Goal: Download file/media

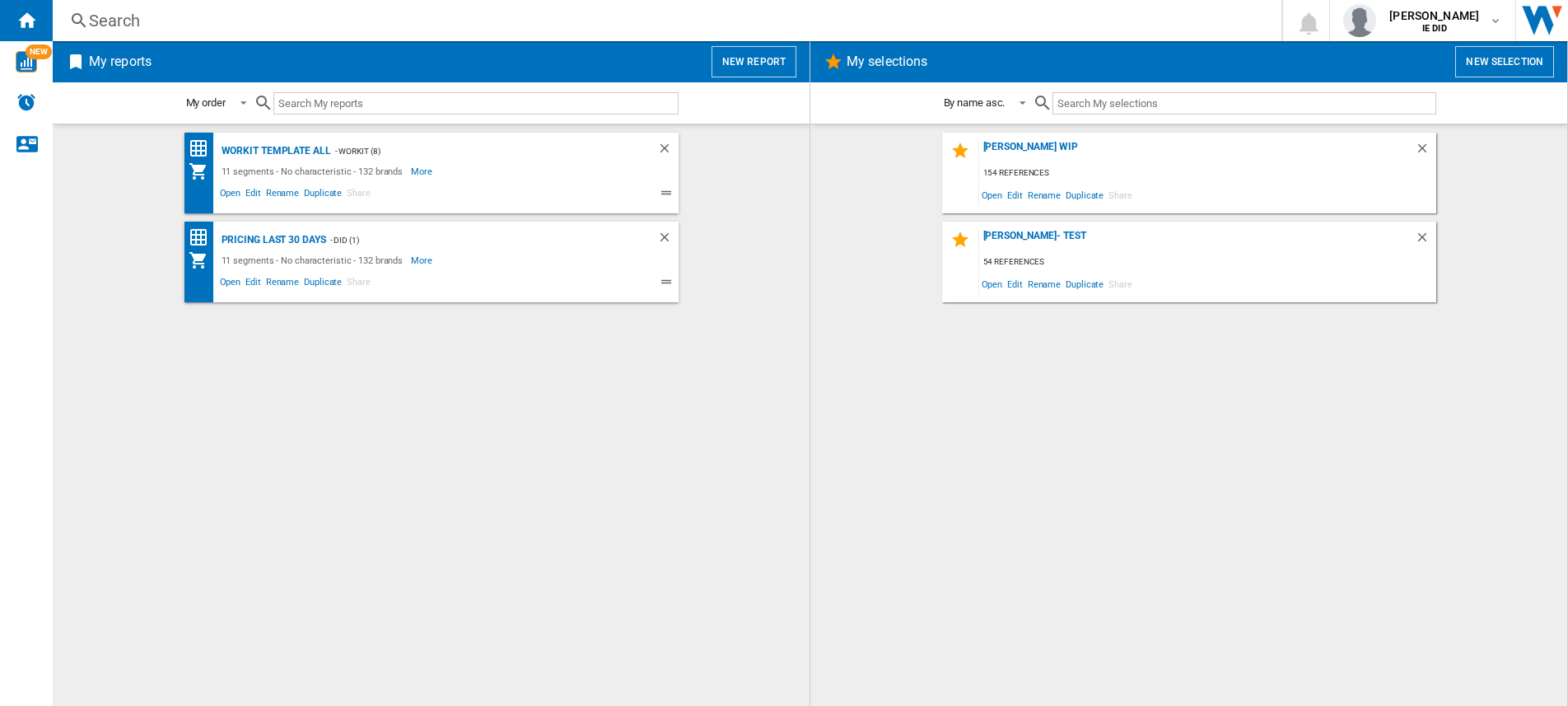
click at [446, 430] on div "Workit Template All - Workit (8) 11 segments - No characteristic - 132 brands M…" at bounding box center [430, 415] width 724 height 566
click at [763, 65] on button "New report" at bounding box center [754, 62] width 84 height 31
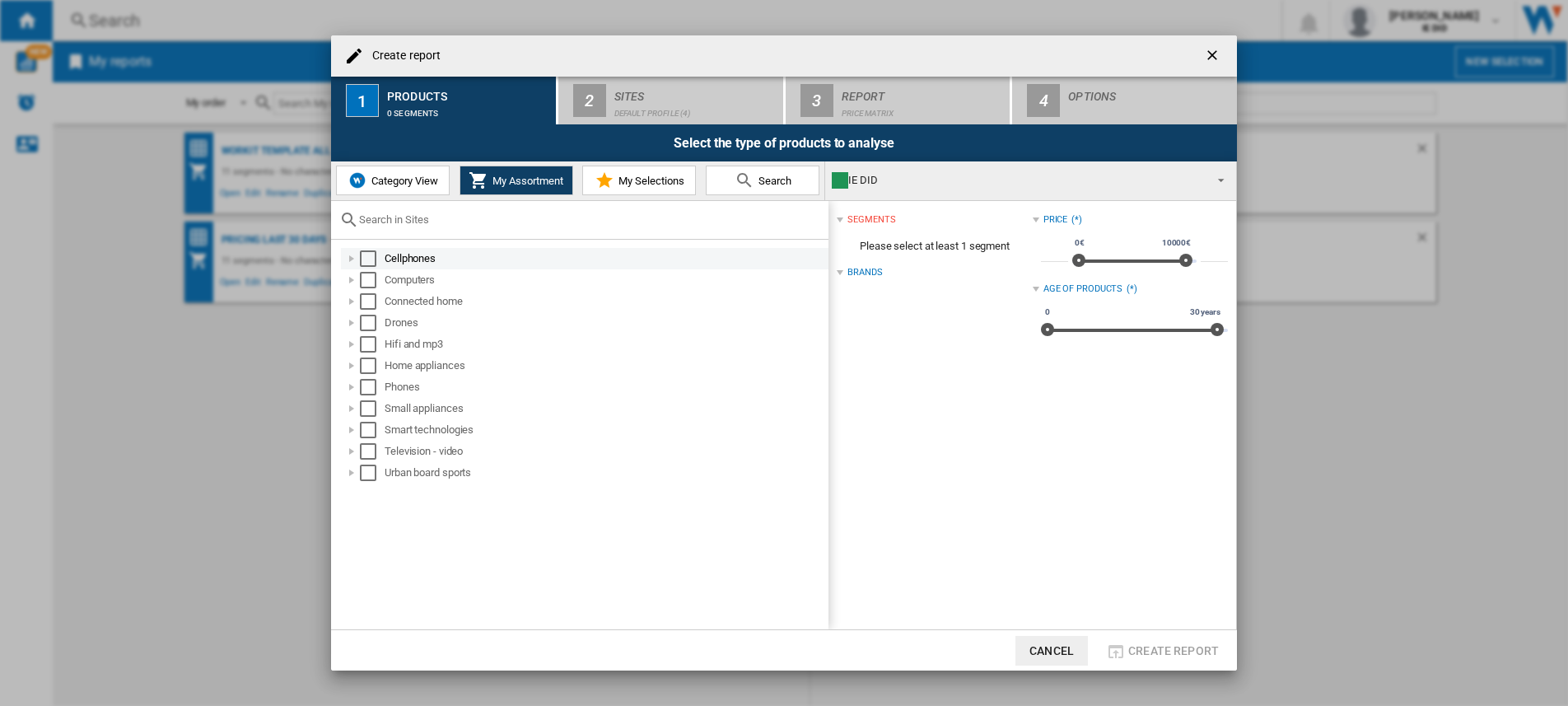
click at [368, 262] on div "Select" at bounding box center [368, 258] width 17 height 17
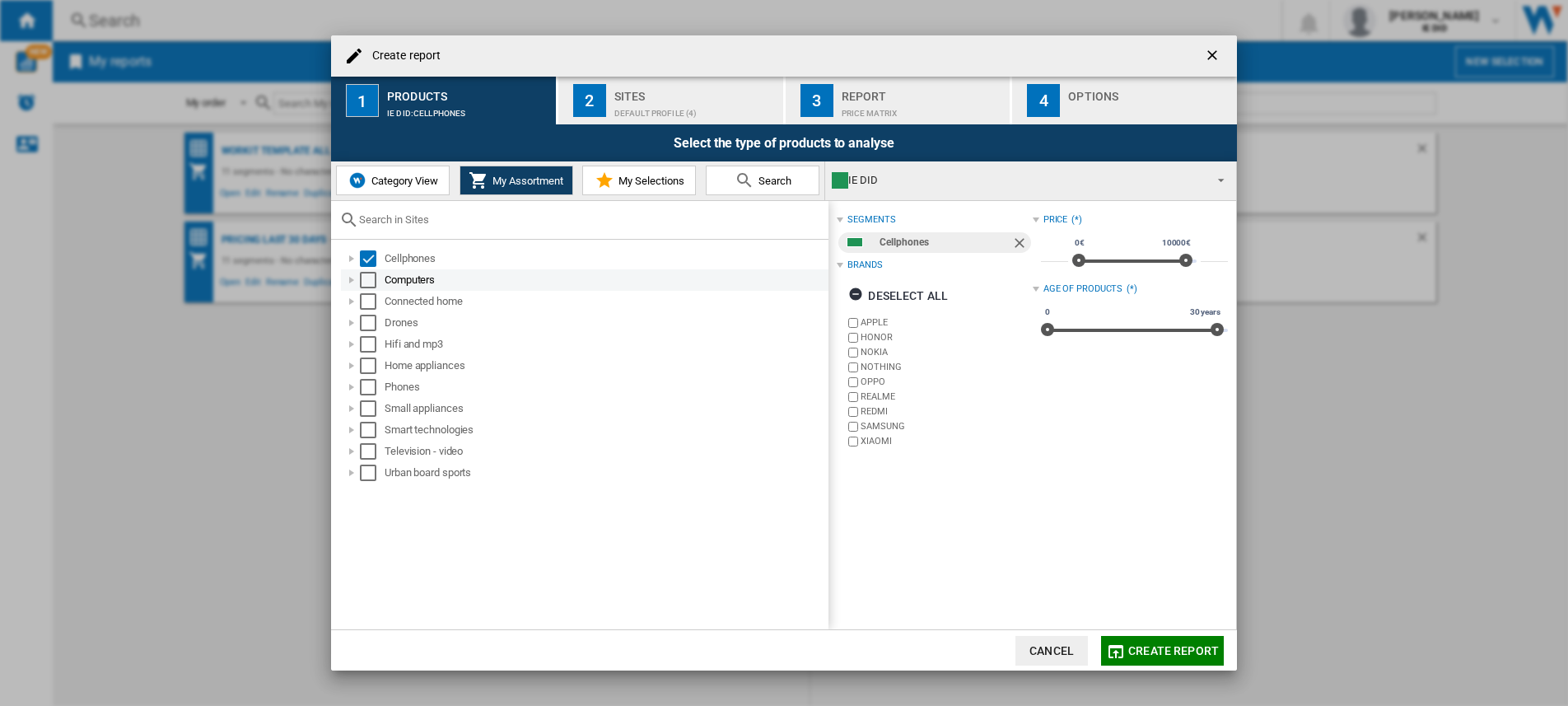
click at [368, 282] on div "Select" at bounding box center [368, 280] width 17 height 17
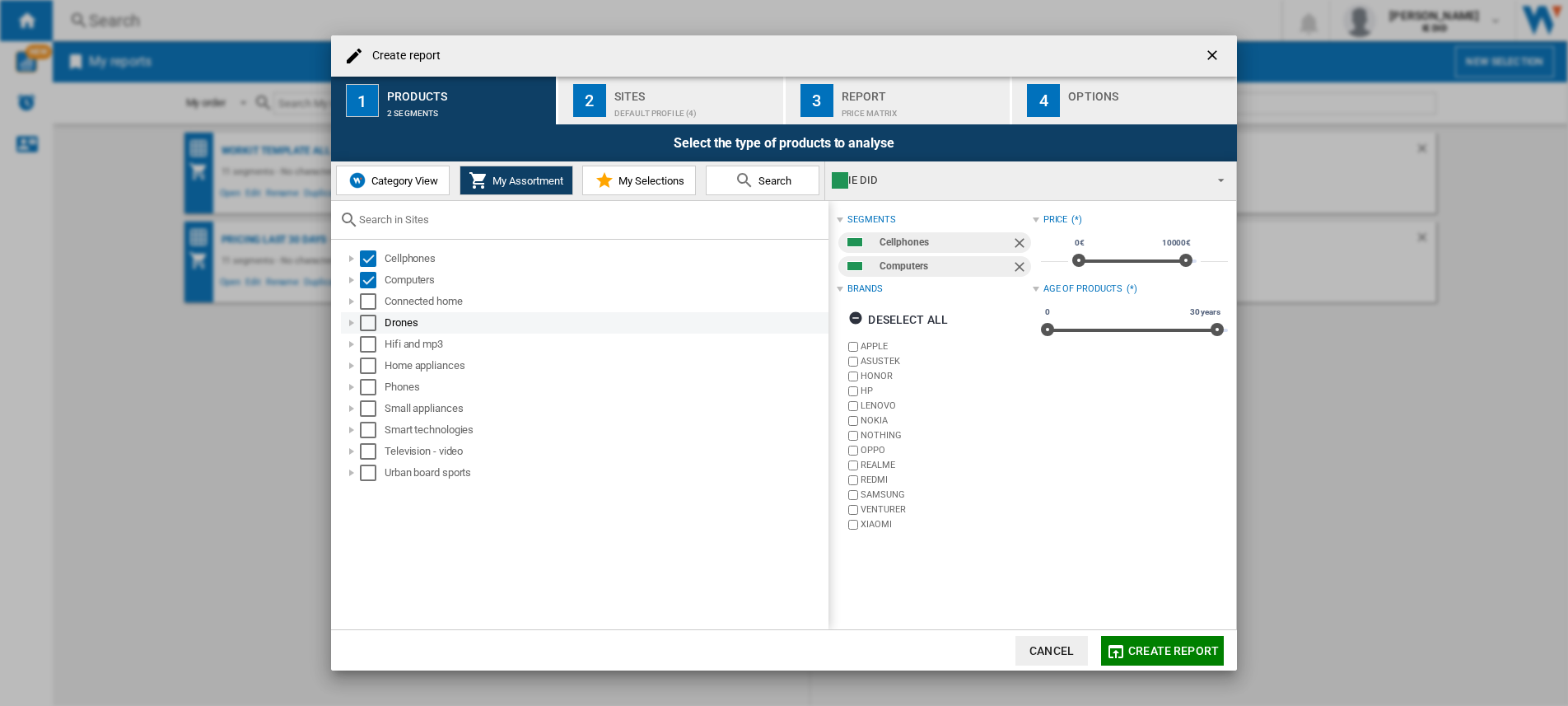
click at [369, 315] on md-checkbox "Select" at bounding box center [372, 322] width 24 height 17
click at [368, 304] on div "Select" at bounding box center [368, 302] width 17 height 17
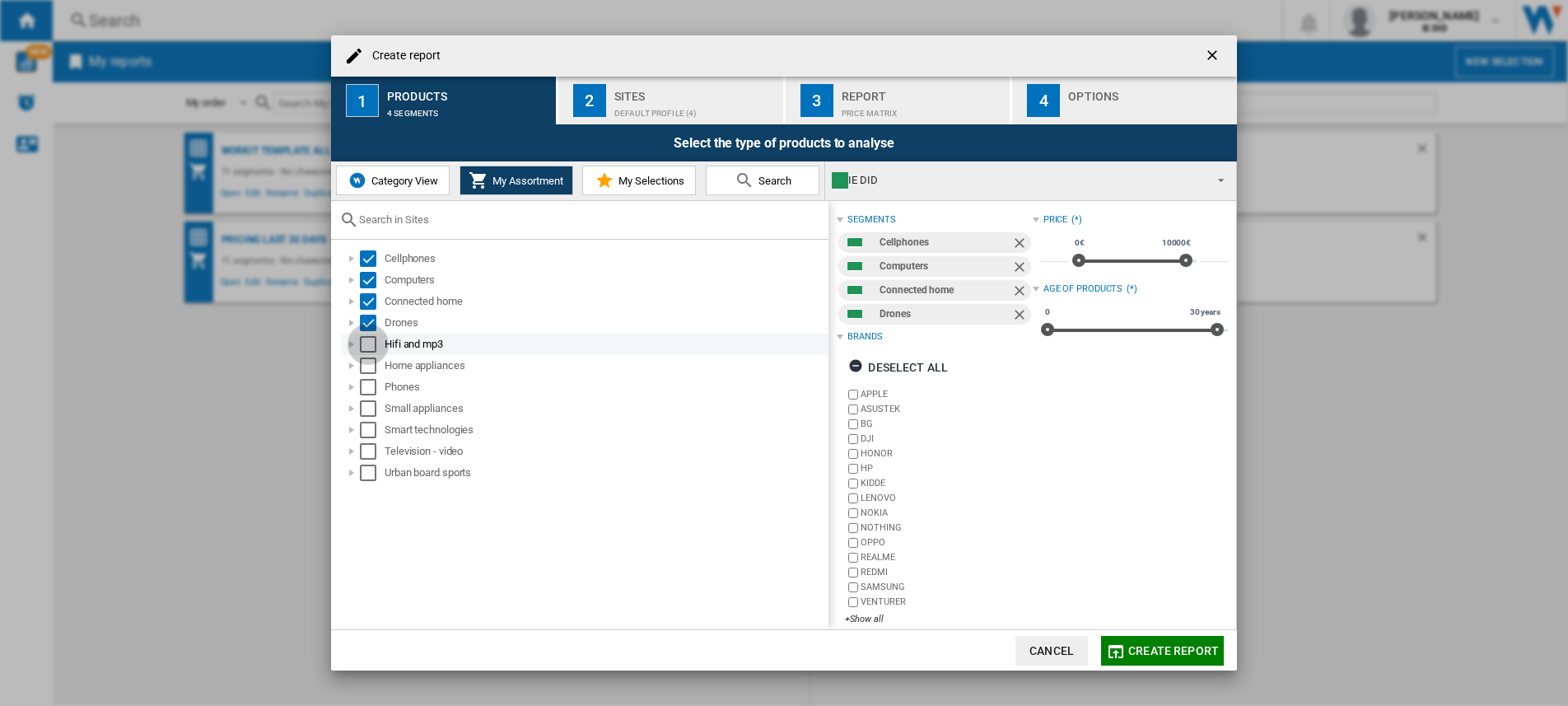
click at [368, 349] on div "Select" at bounding box center [368, 344] width 17 height 17
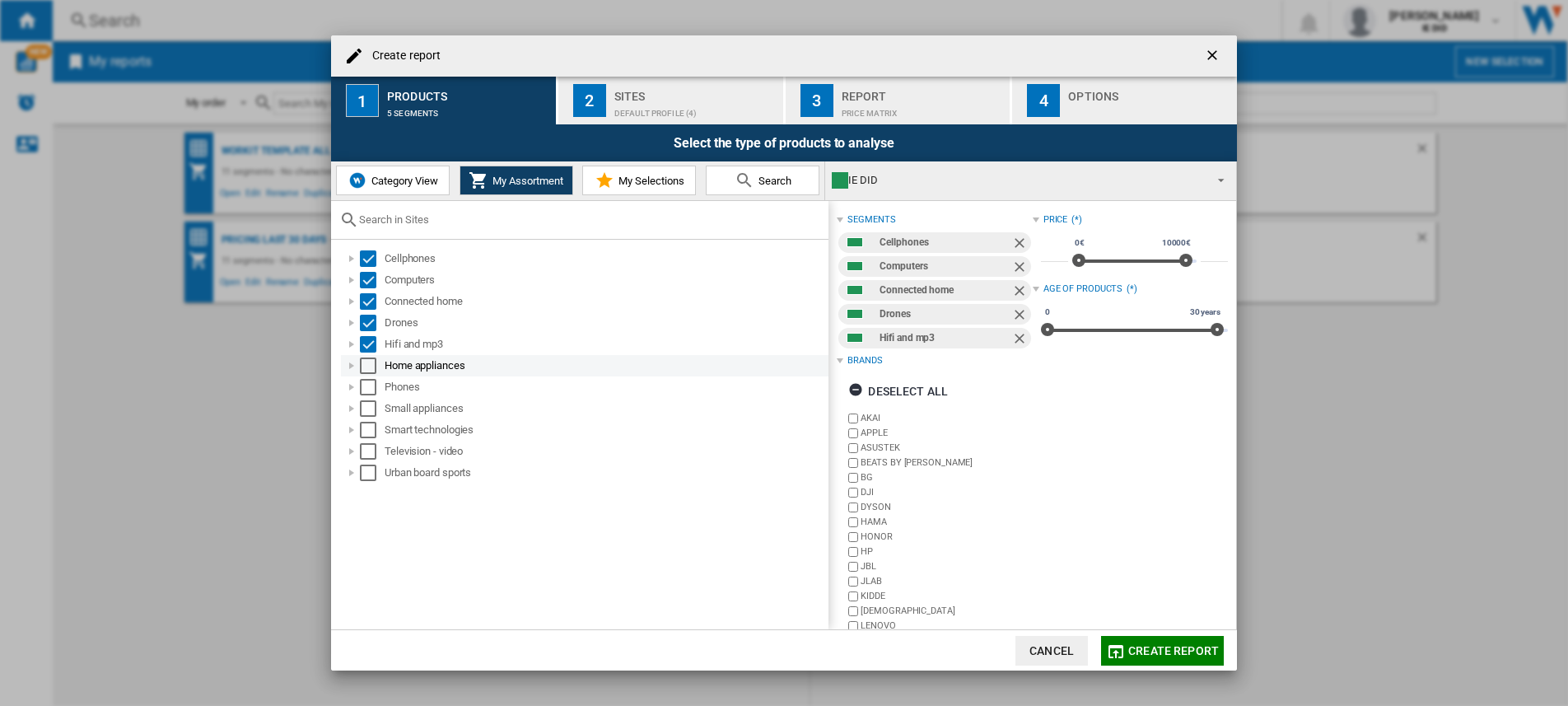
click at [366, 370] on div "Select" at bounding box center [368, 365] width 17 height 17
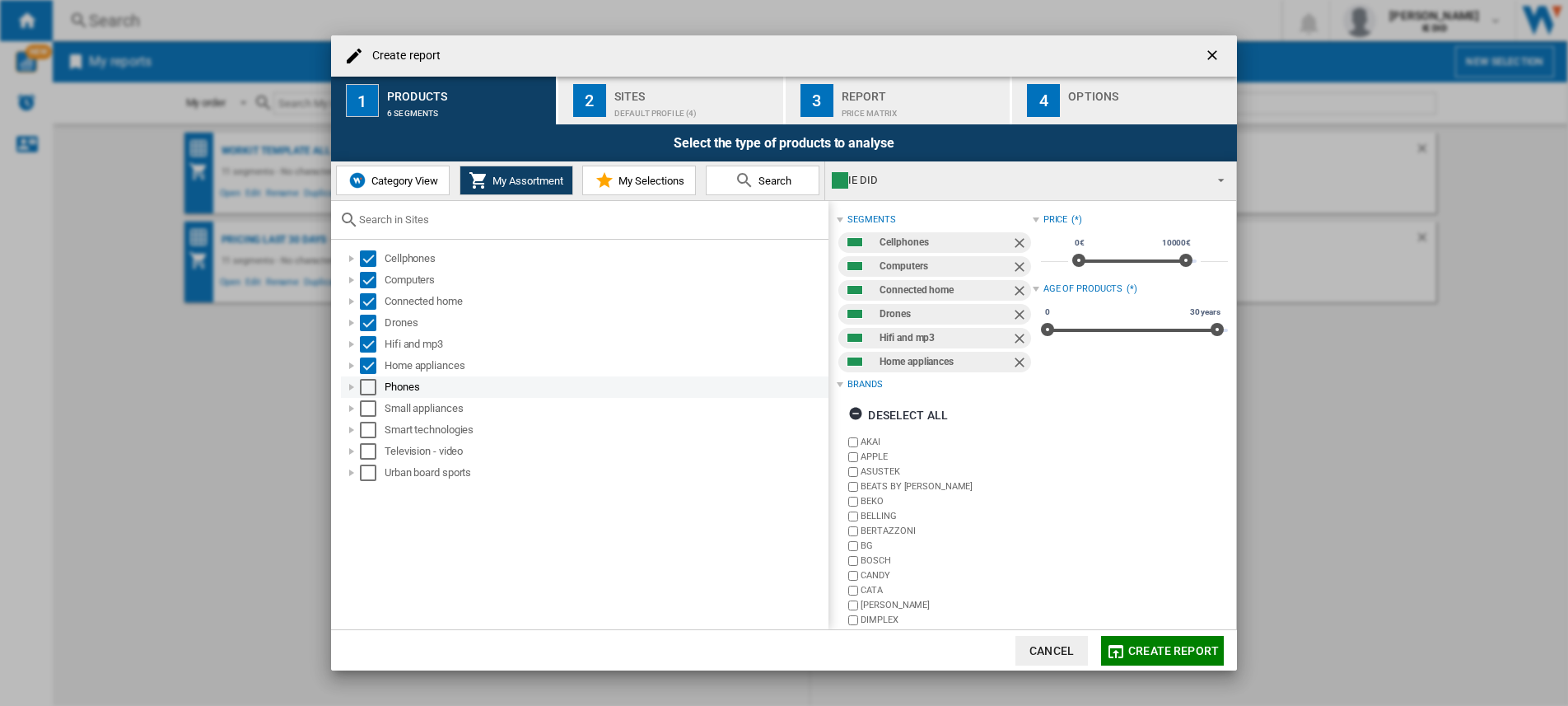
click at [367, 395] on div "Select" at bounding box center [368, 387] width 17 height 17
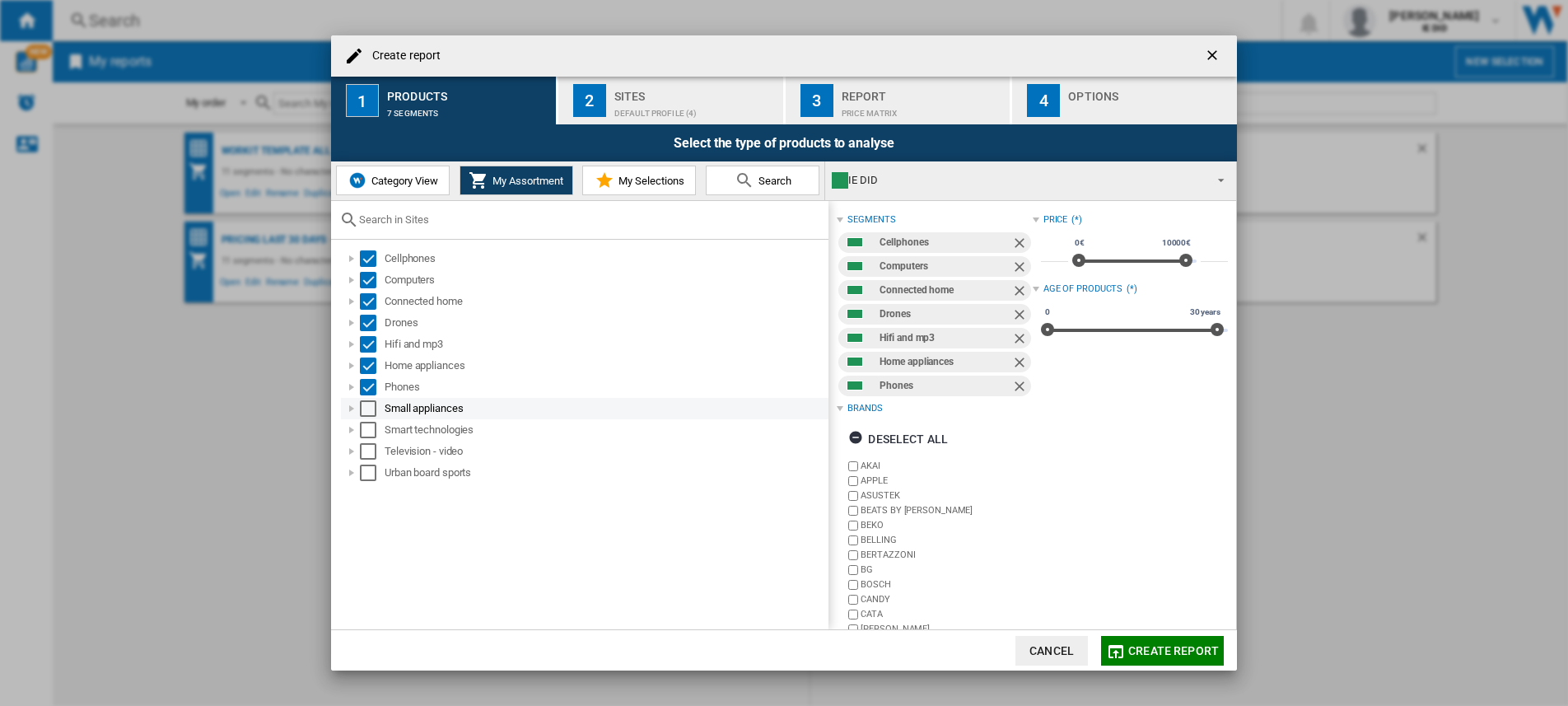
click at [370, 417] on ol "Cellphones Computers Connected home Drones Hifi and mp3 Home appliances Phones …" at bounding box center [585, 366] width 490 height 235
click at [370, 408] on div "Select" at bounding box center [368, 409] width 17 height 17
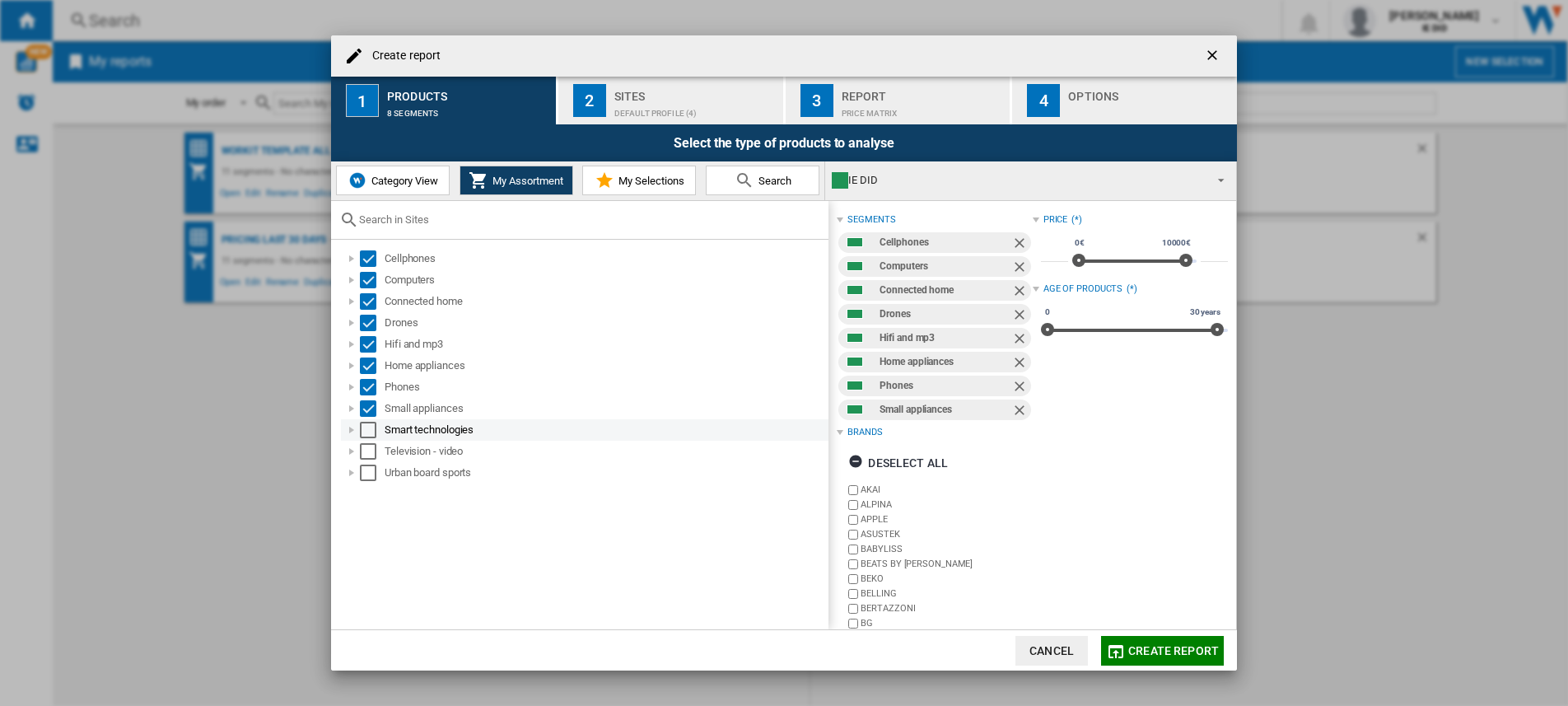
click at [370, 431] on div "Select" at bounding box center [368, 430] width 17 height 17
click at [370, 453] on div "Select" at bounding box center [368, 451] width 17 height 17
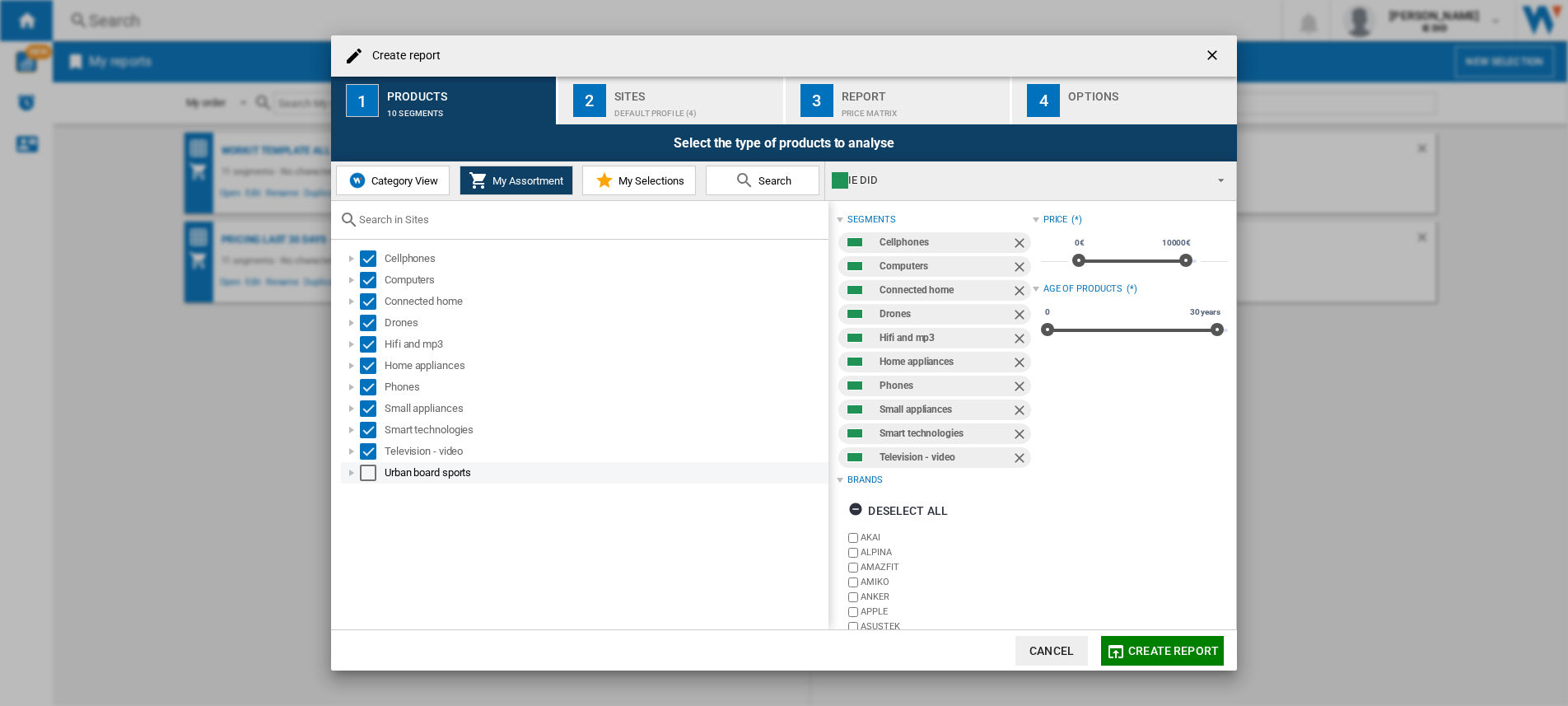
click at [365, 484] on div "Cellphones Computers Connected home Drones Hifi and mp3 Home appliances Phones …" at bounding box center [579, 434] width 497 height 390
click at [368, 474] on div "Select" at bounding box center [368, 472] width 17 height 17
click at [629, 107] on div "Default profile (4)" at bounding box center [695, 109] width 162 height 17
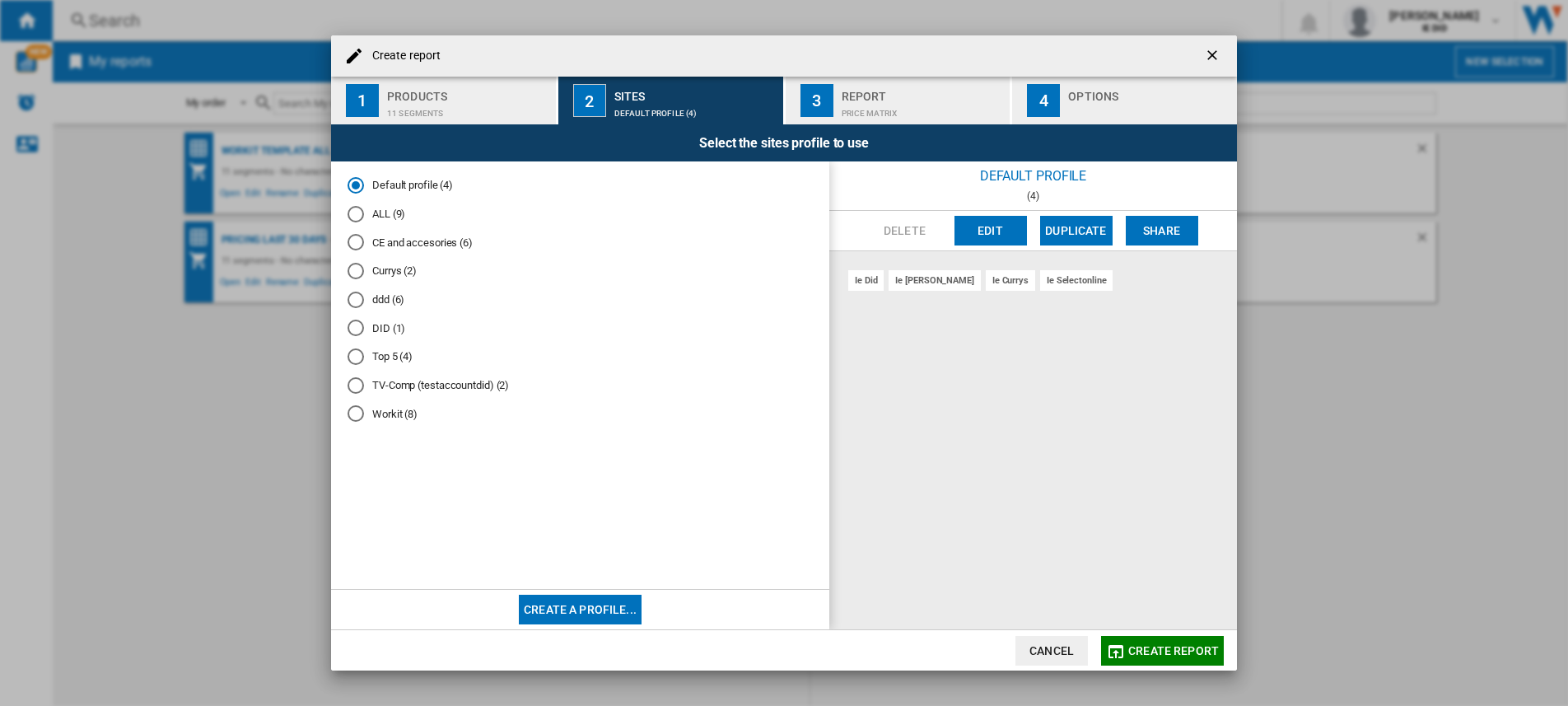
click at [998, 227] on button "Edit" at bounding box center [990, 231] width 72 height 30
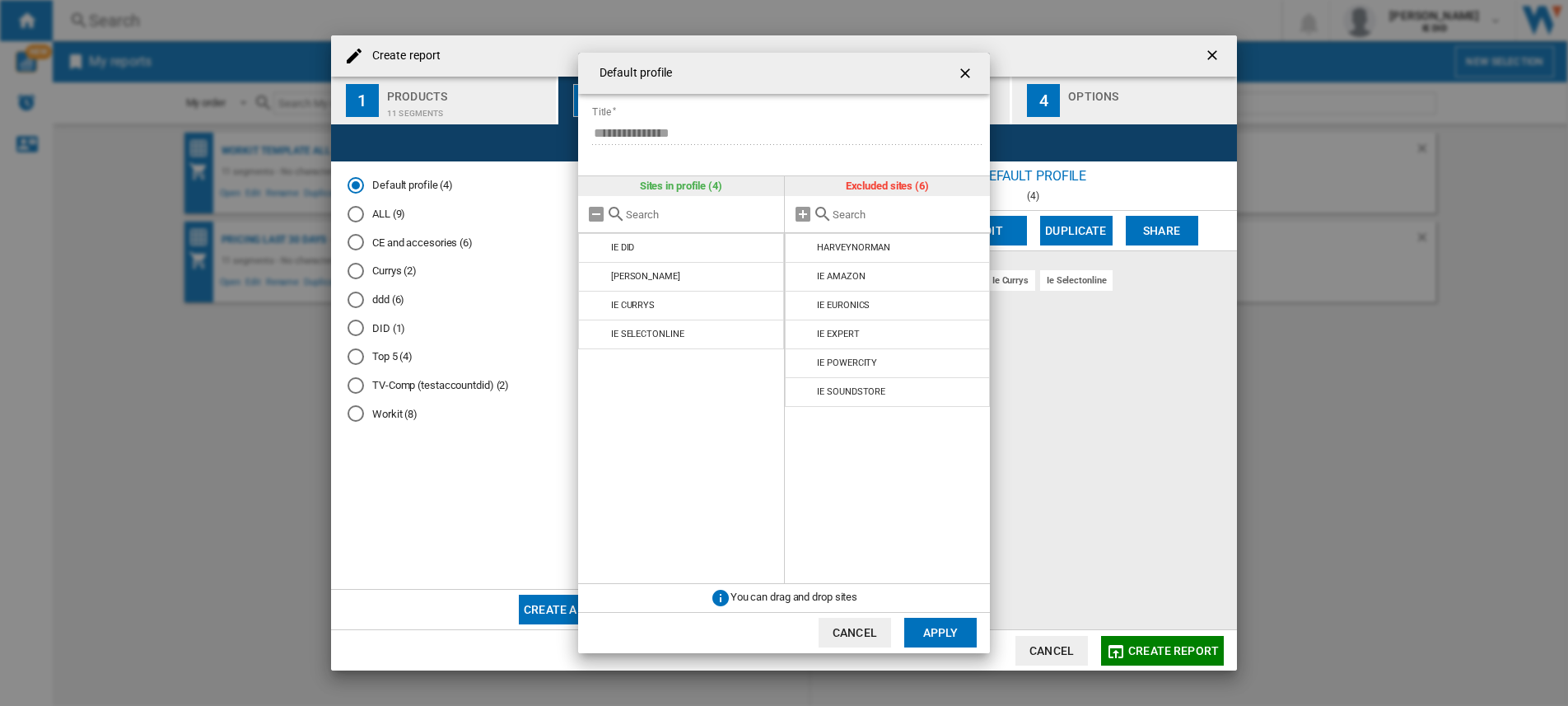
click at [966, 65] on ng-md-icon "getI18NText('BUTTONS.CLOSE_DIALOG')" at bounding box center [967, 75] width 20 height 20
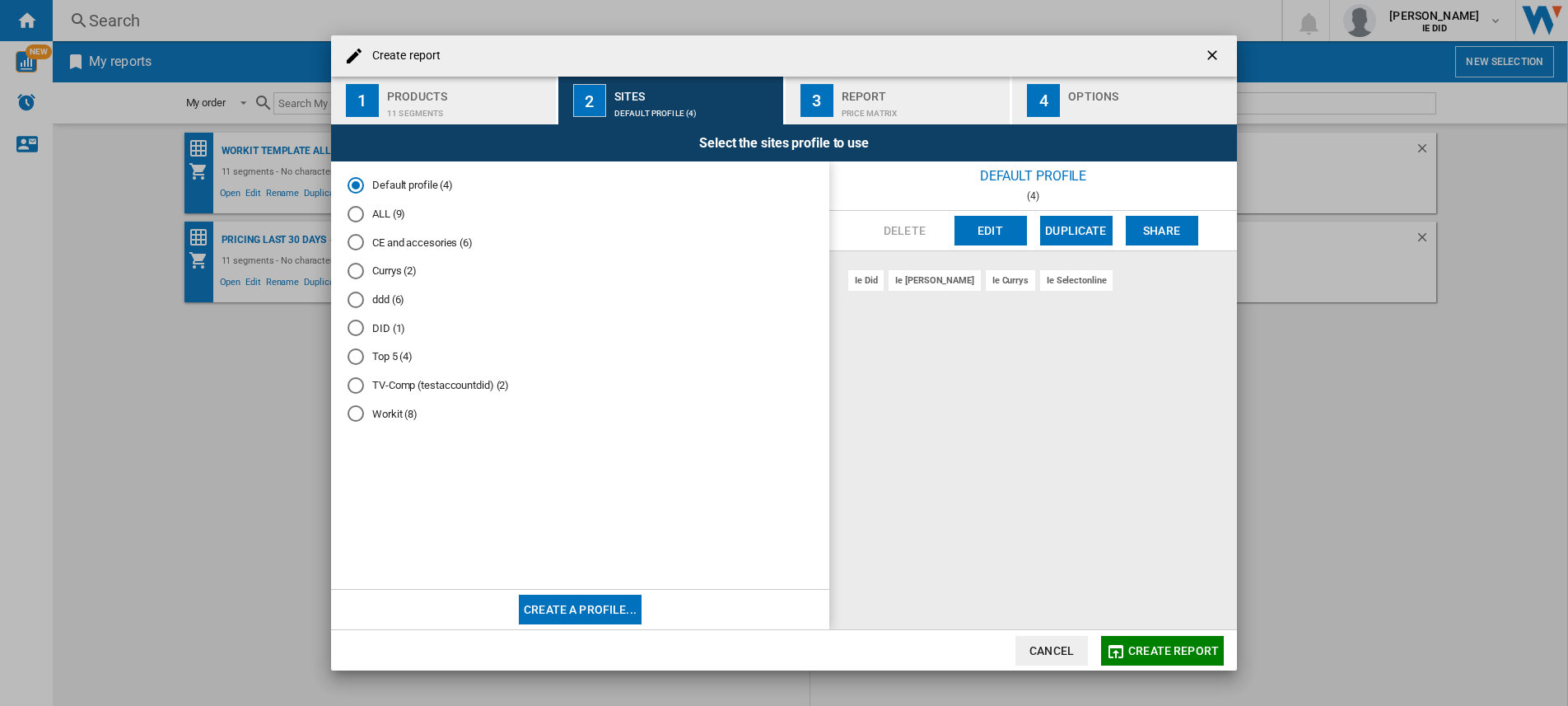
click at [350, 209] on div "ALL (9)" at bounding box center [355, 214] width 17 height 17
click at [1030, 444] on div "ie did ie euronics ie expert ie soundstore ie currys ie [PERSON_NAME] ie select…" at bounding box center [1033, 440] width 408 height 378
click at [981, 241] on button "Edit" at bounding box center [990, 231] width 72 height 30
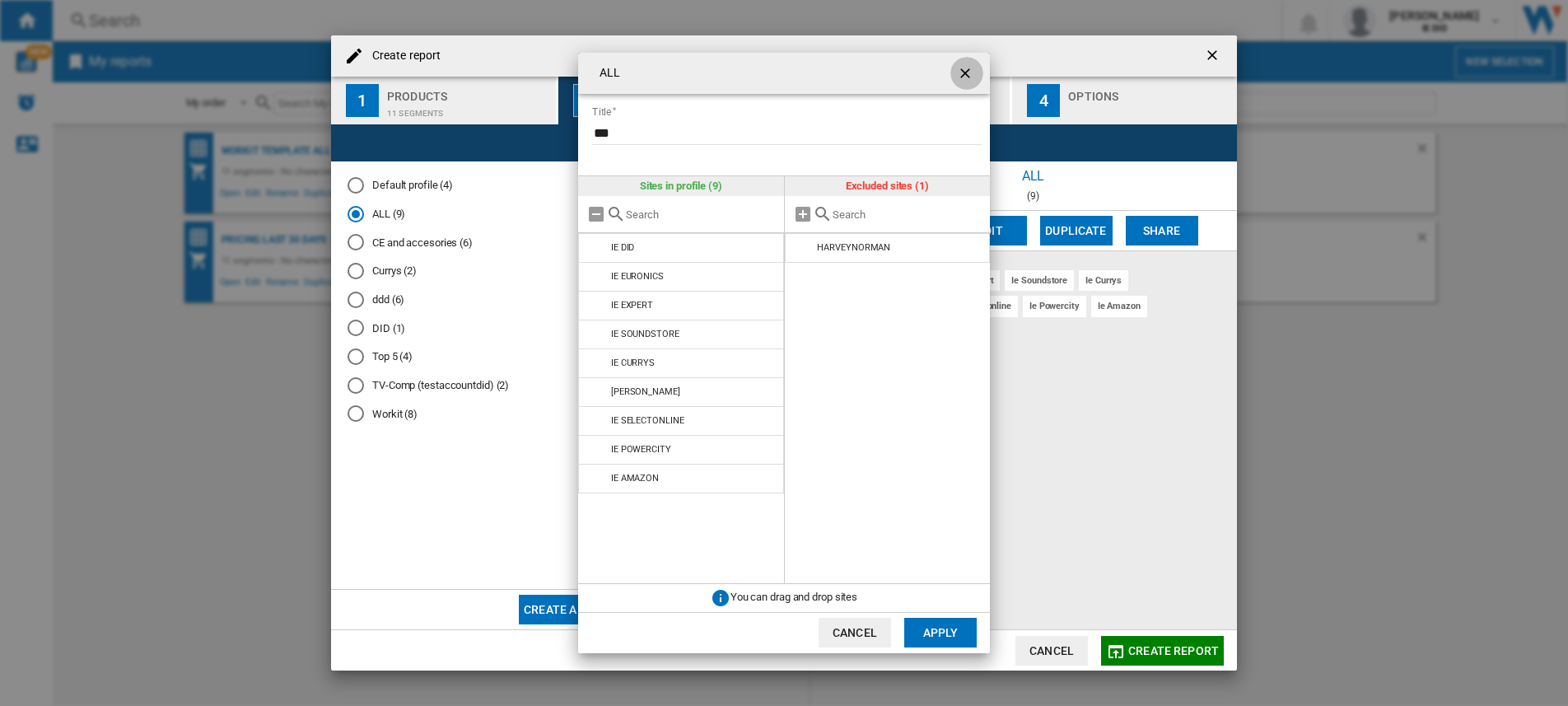
click at [966, 72] on ng-md-icon "getI18NText('BUTTONS.CLOSE_DIALOG')" at bounding box center [967, 75] width 20 height 20
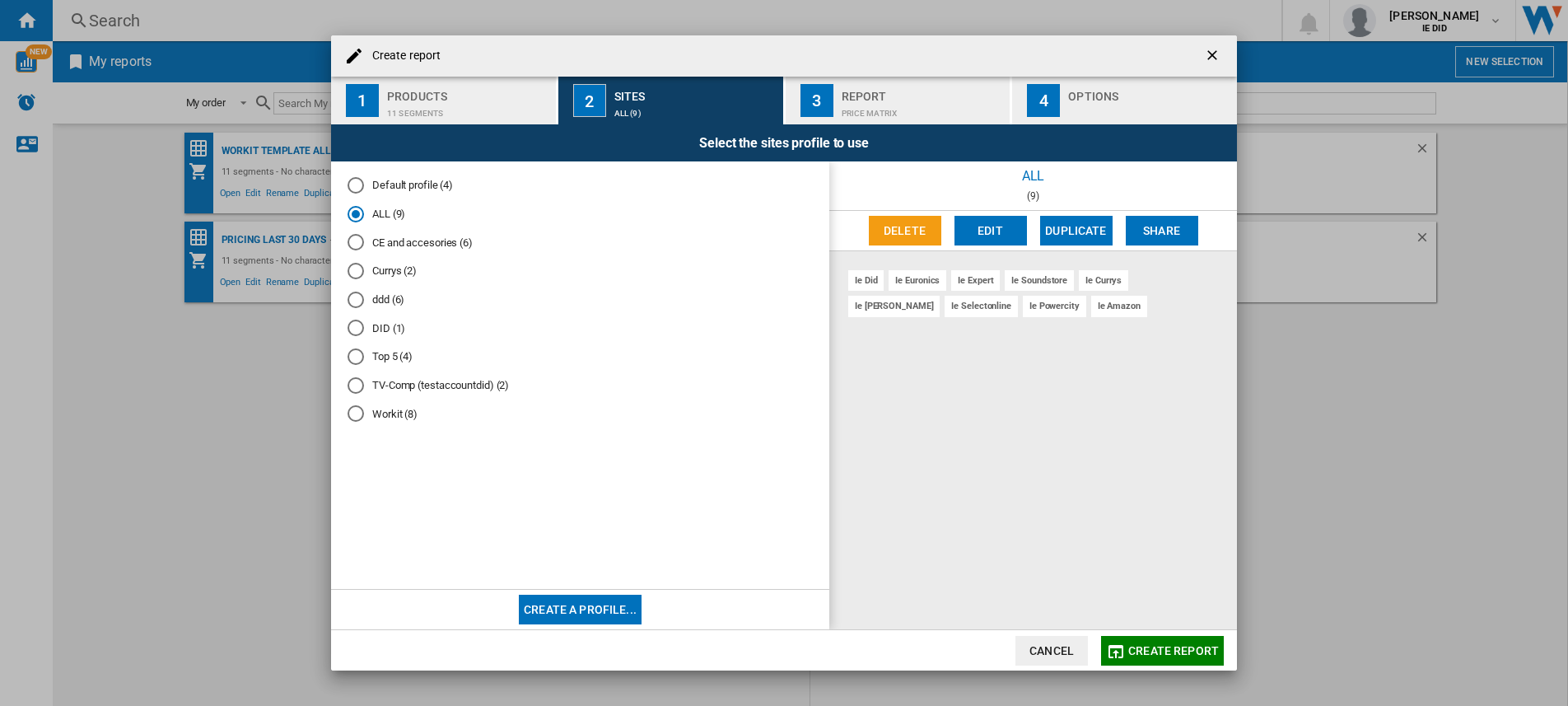
click at [354, 419] on div "Workit (8)" at bounding box center [355, 413] width 17 height 17
drag, startPoint x: 1187, startPoint y: 377, endPoint x: 1052, endPoint y: 363, distance: 135.7
click at [1186, 377] on div "ie did ie currys ie [DEMOGRAPHIC_DATA] ie expert ie [PERSON_NAME] ie powercity …" at bounding box center [1033, 440] width 408 height 378
click at [1007, 234] on button "Edit" at bounding box center [990, 231] width 72 height 30
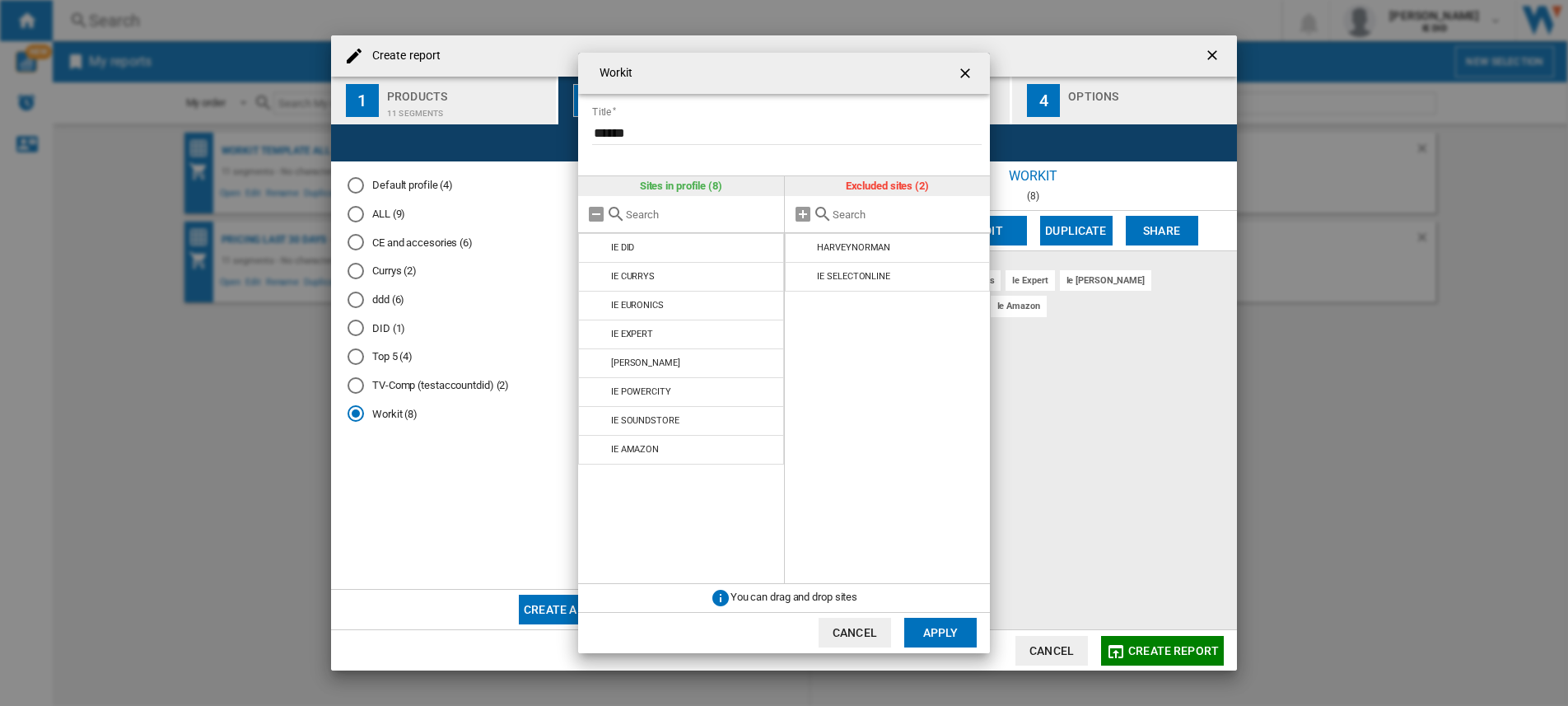
click at [966, 76] on ng-md-icon "getI18NText('BUTTONS.CLOSE_DIALOG')" at bounding box center [967, 75] width 20 height 20
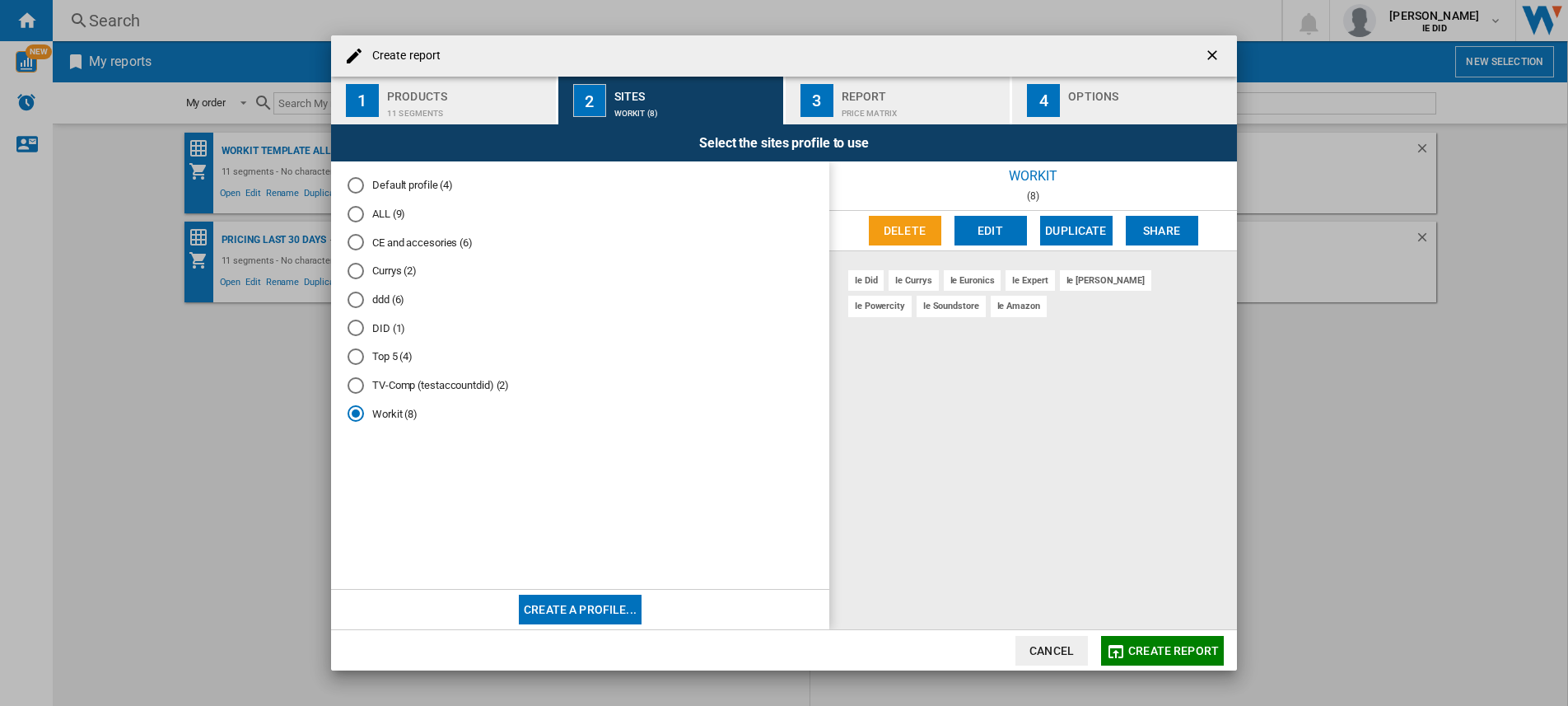
click at [916, 89] on div "Report" at bounding box center [923, 92] width 162 height 17
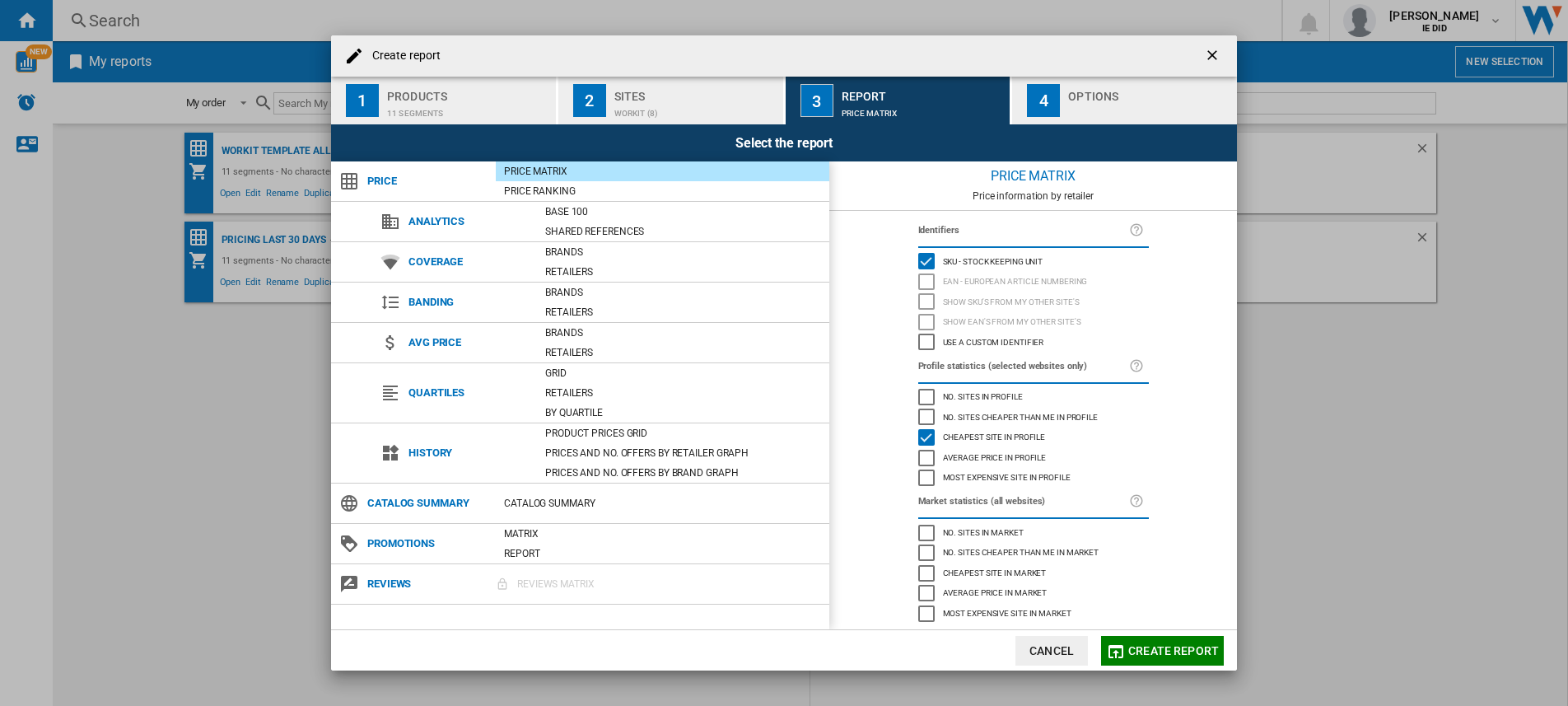
click at [1062, 105] on button "4 Options" at bounding box center [1125, 100] width 225 height 48
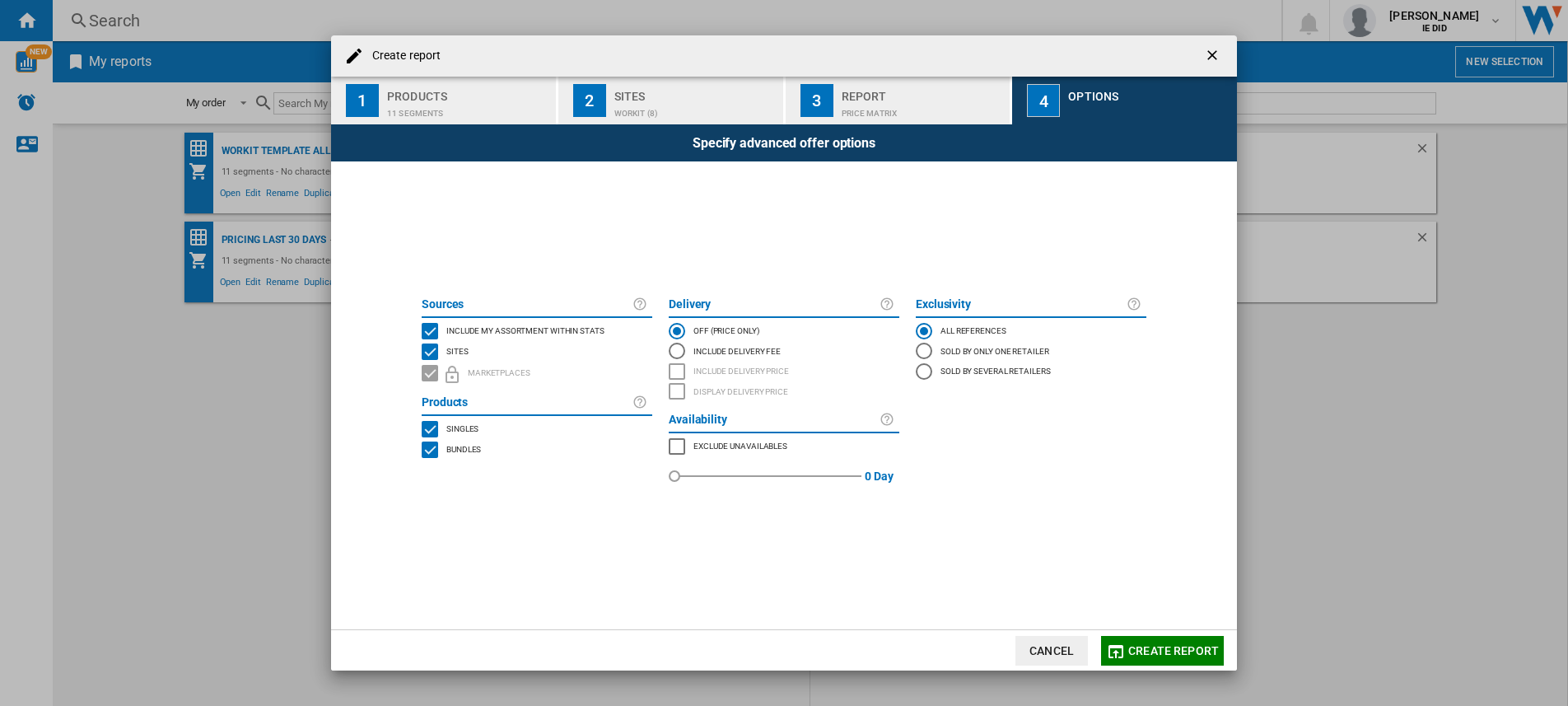
click at [492, 103] on div "11 segments" at bounding box center [468, 109] width 162 height 17
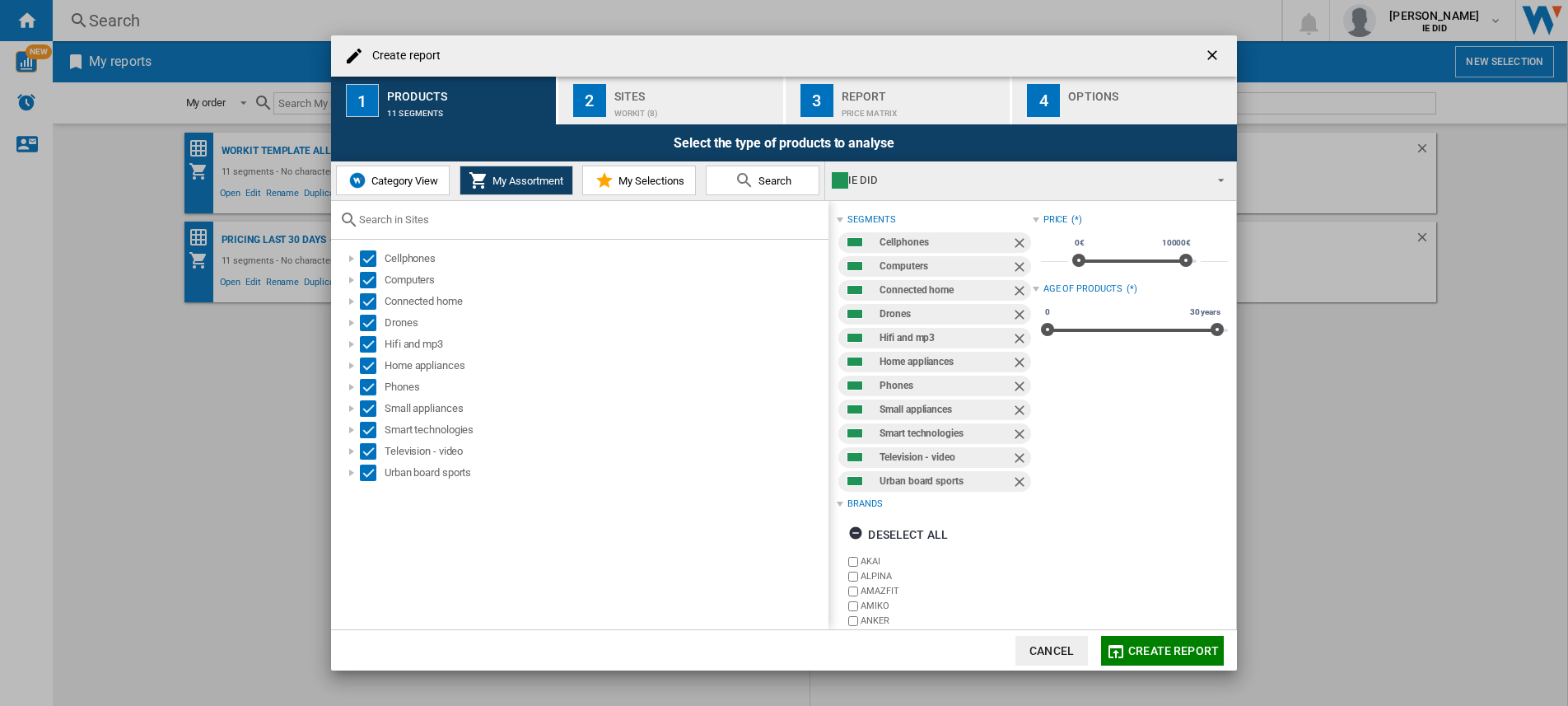
click at [640, 115] on div "Workit (8)" at bounding box center [695, 109] width 162 height 17
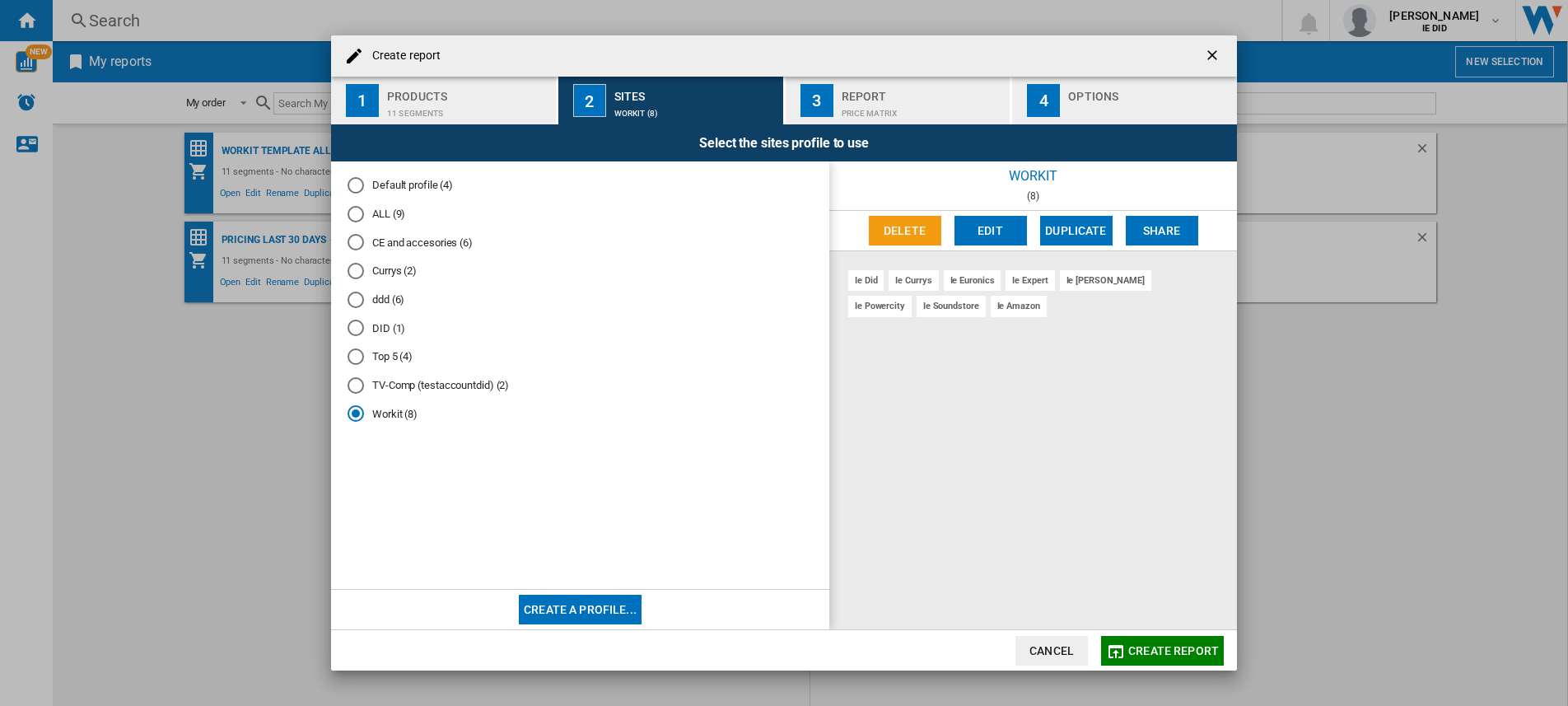
drag, startPoint x: 1211, startPoint y: 58, endPoint x: 1115, endPoint y: 74, distance: 97.3
click at [1211, 58] on ng-md-icon "getI18NText('BUTTONS.CLOSE_DIALOG')" at bounding box center [1213, 57] width 20 height 20
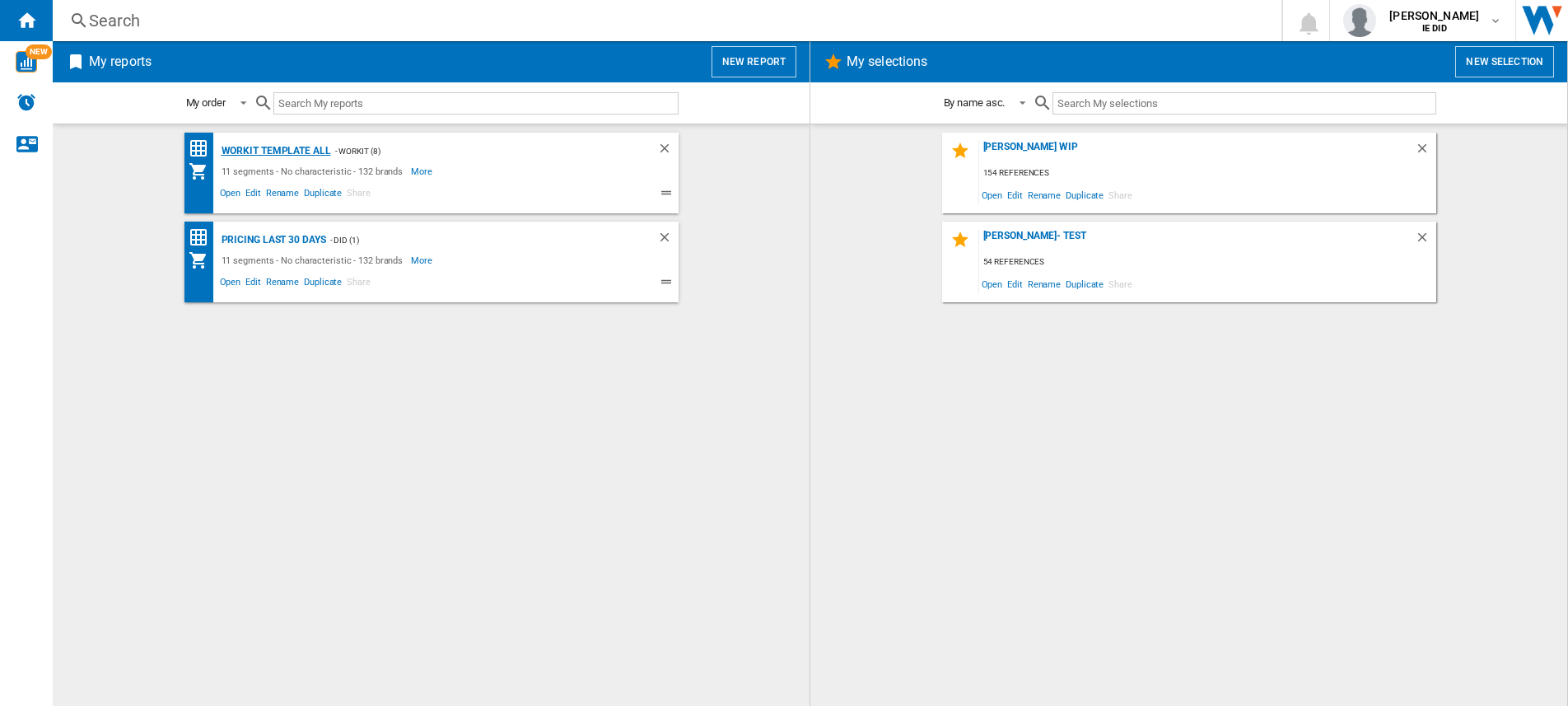
click at [308, 152] on div "Workit Template All" at bounding box center [274, 152] width 113 height 21
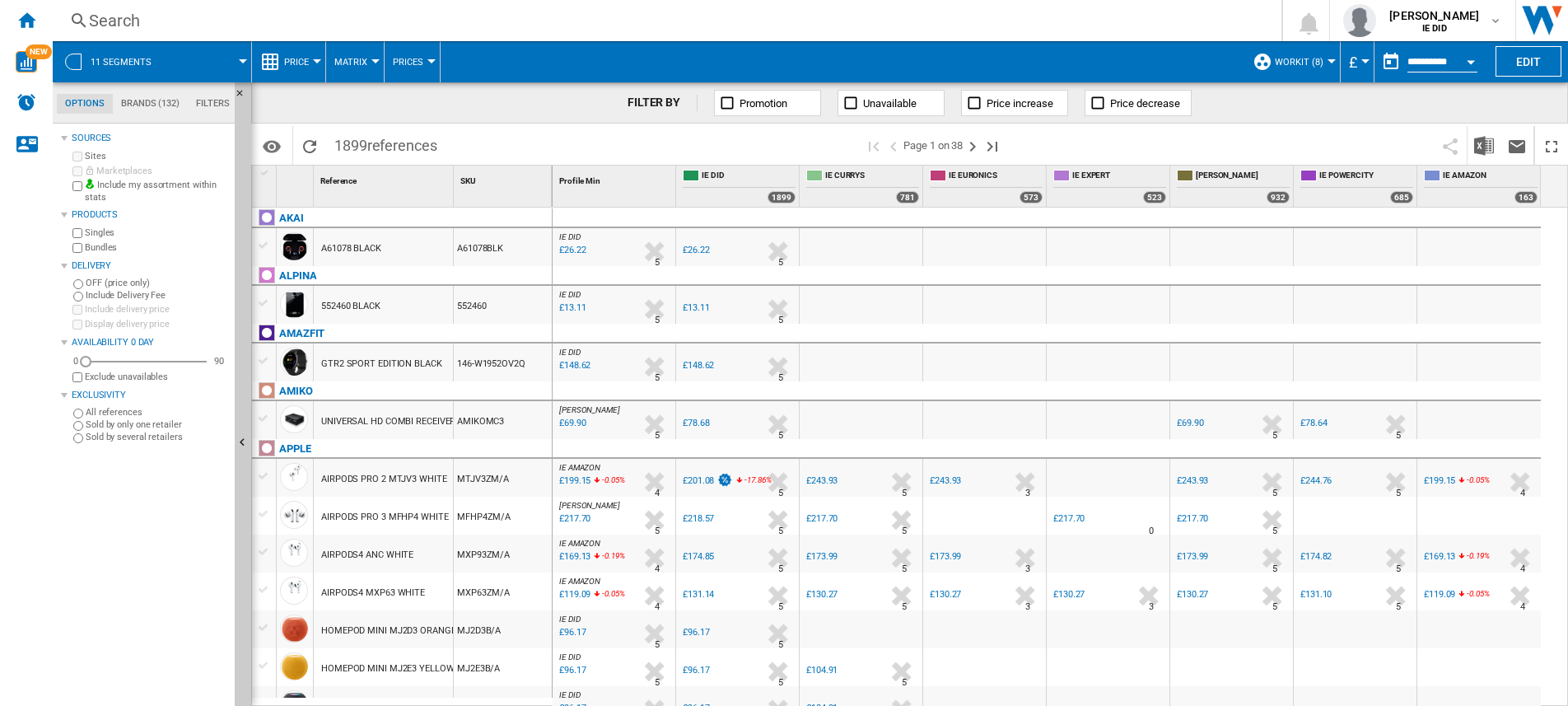
drag, startPoint x: 1565, startPoint y: 89, endPoint x: 1071, endPoint y: 409, distance: 588.6
click at [1004, 419] on div at bounding box center [984, 419] width 123 height 37
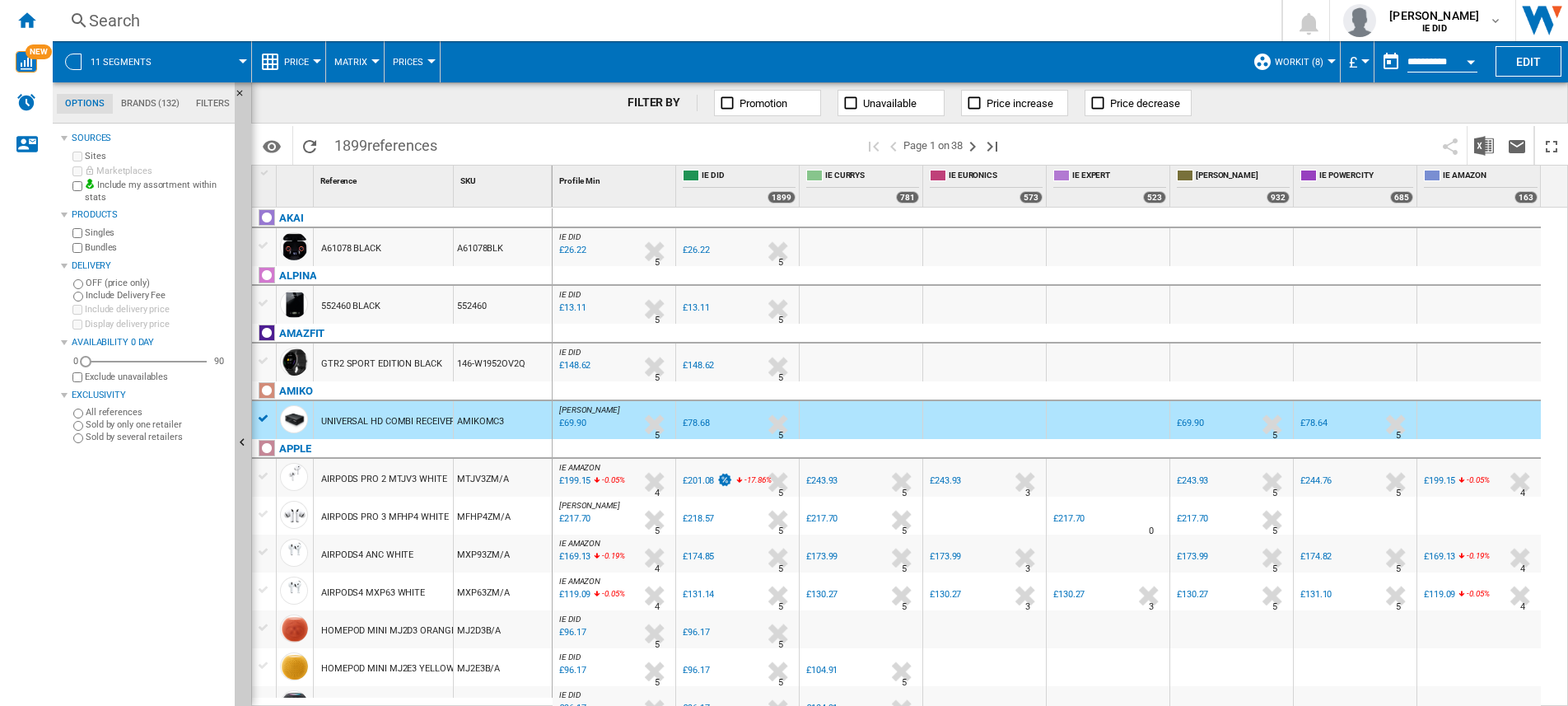
click at [1352, 68] on span "£" at bounding box center [1353, 62] width 8 height 17
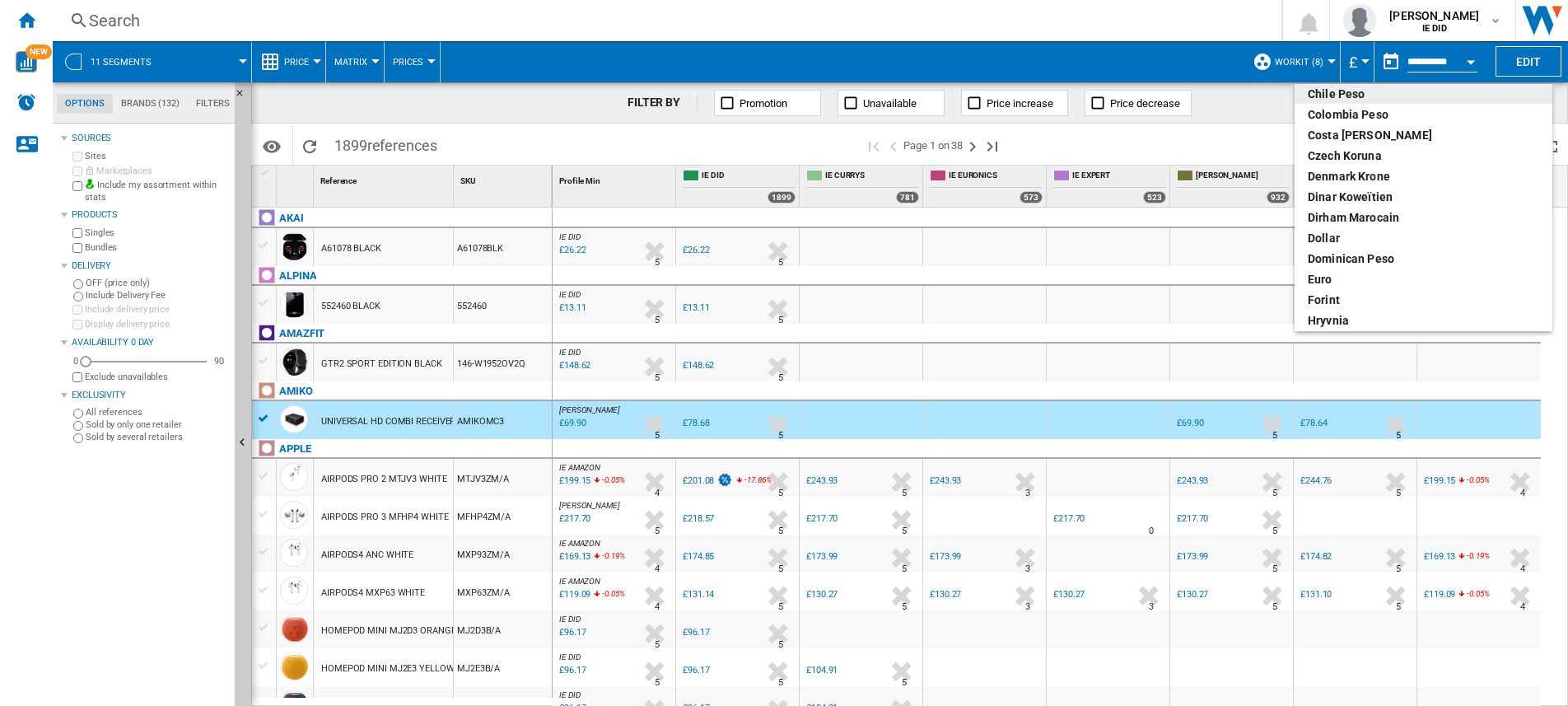
scroll to position [157, 0]
click at [1334, 253] on div "euro" at bounding box center [1423, 254] width 232 height 17
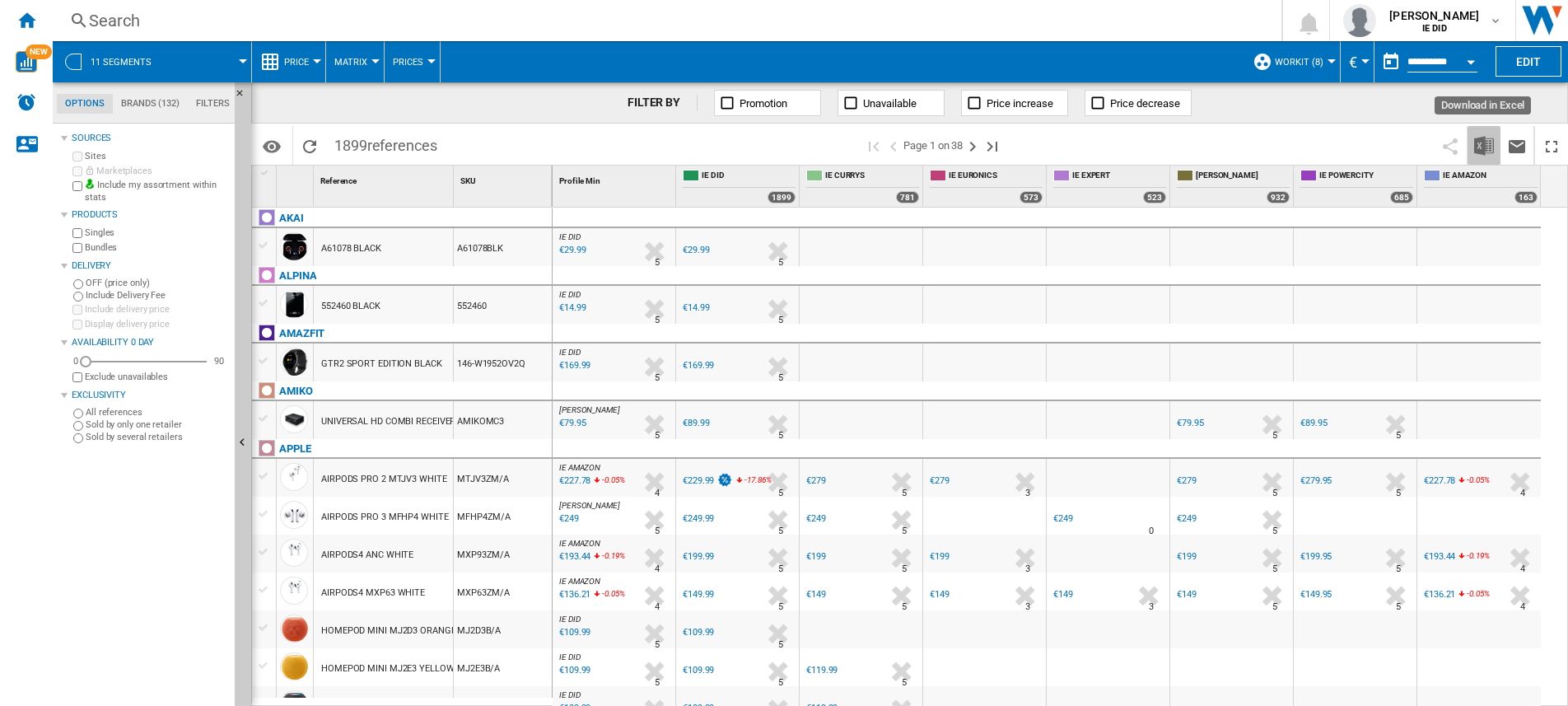
click at [1479, 147] on img "Download in Excel" at bounding box center [1484, 146] width 20 height 20
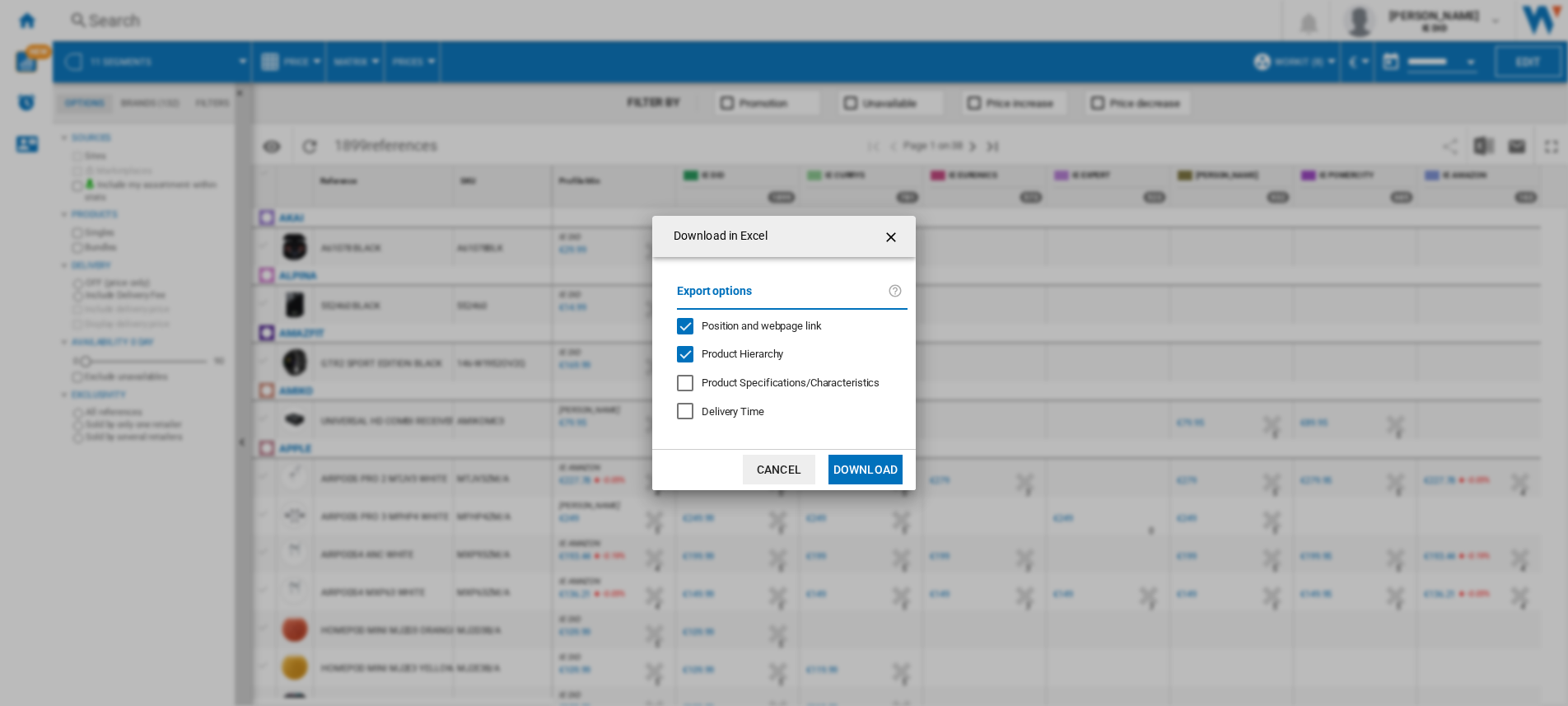
click at [877, 461] on button "Download" at bounding box center [865, 470] width 74 height 30
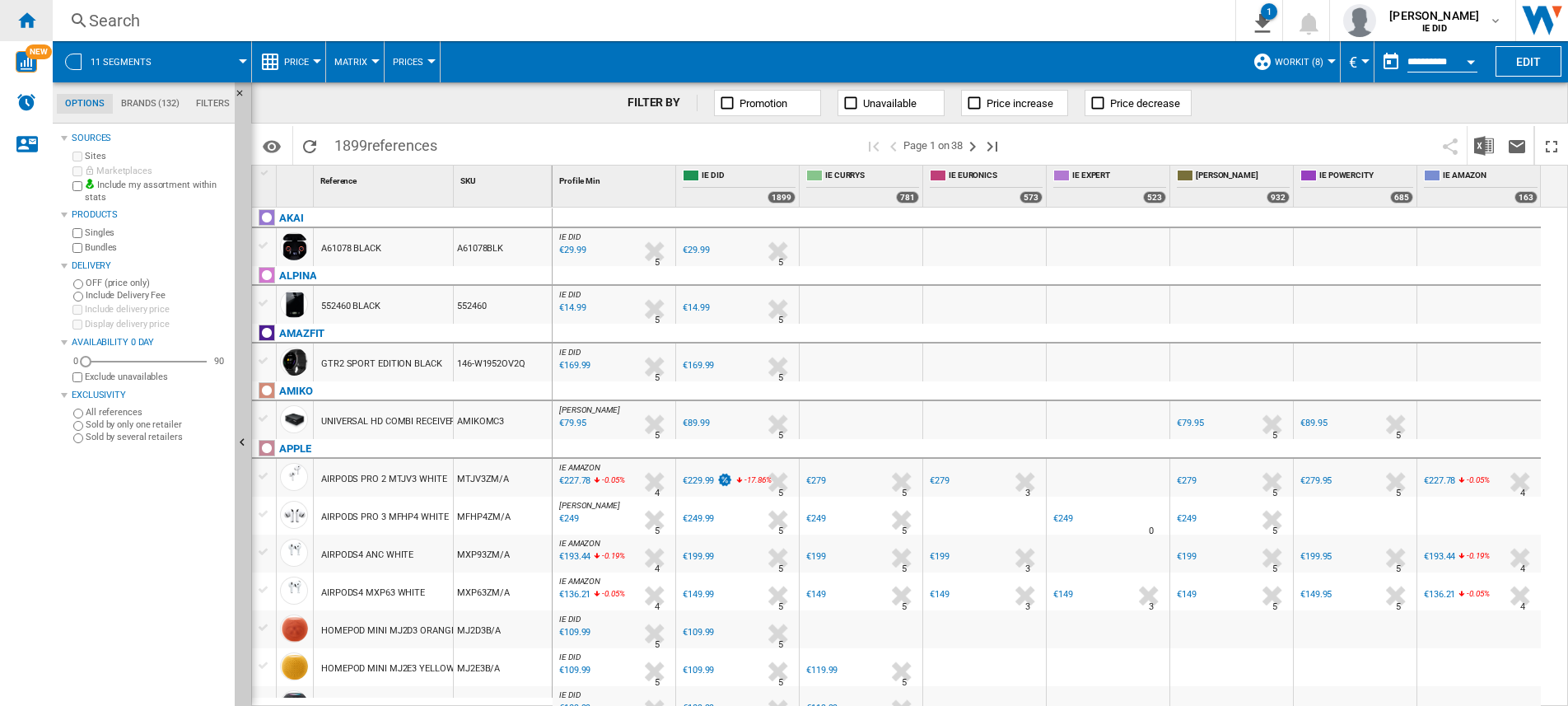
click at [37, 15] on div "Home" at bounding box center [26, 20] width 53 height 41
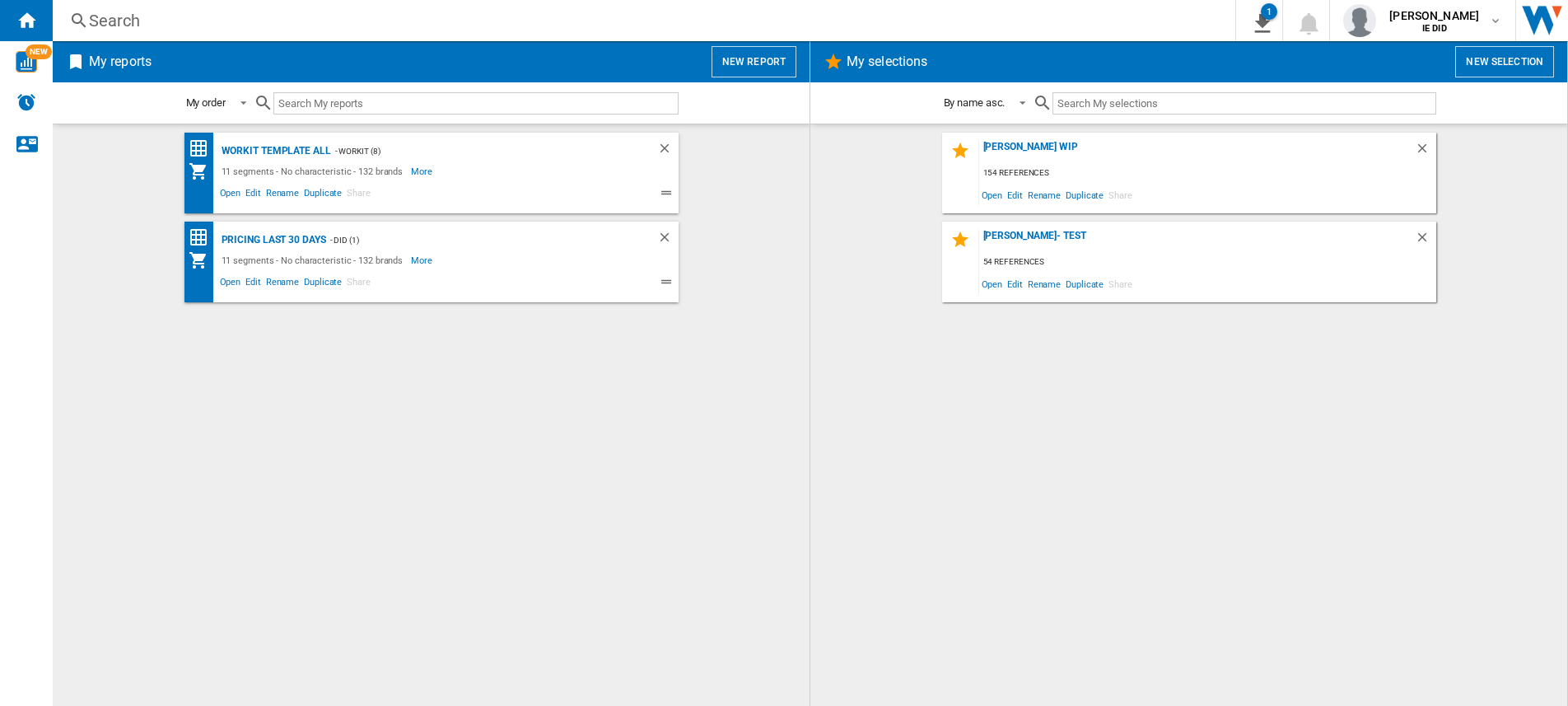
click at [948, 383] on div "[PERSON_NAME] WIP 154 references Open Edit Rename Duplicate Share [PERSON_NAME]…" at bounding box center [1188, 415] width 724 height 566
click at [284, 157] on div "Workit Template All" at bounding box center [274, 152] width 113 height 21
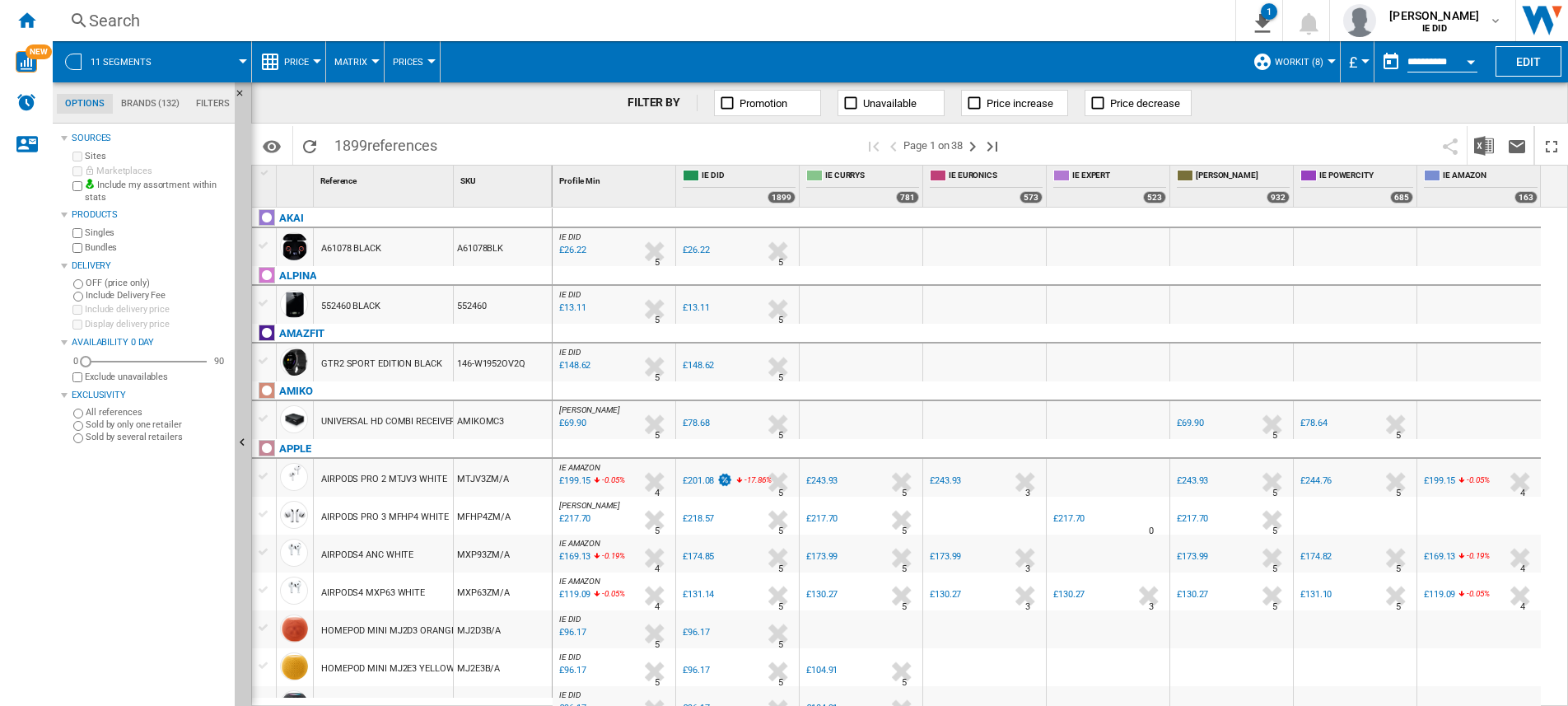
click at [1353, 64] on button "£" at bounding box center [1357, 61] width 17 height 41
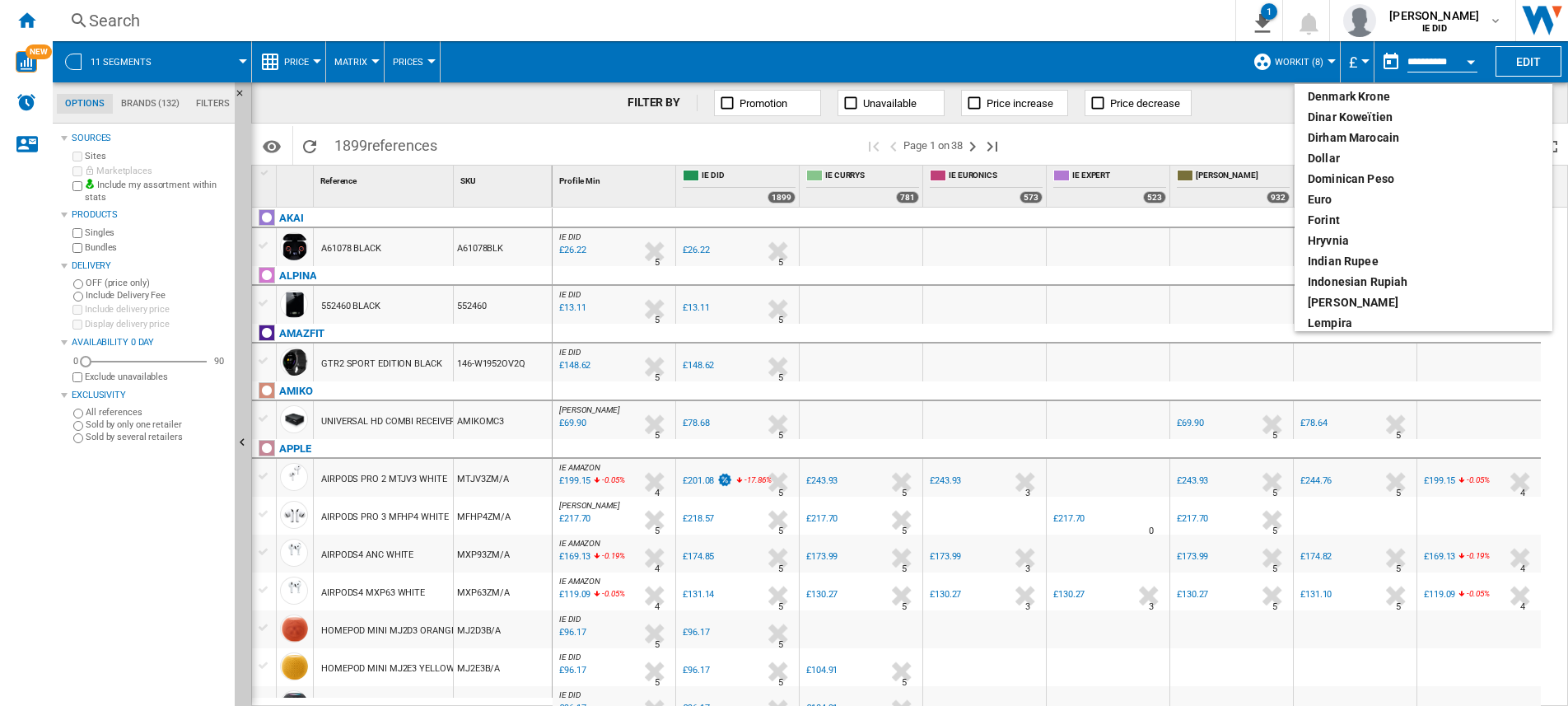
scroll to position [220, 0]
click at [1340, 193] on div "euro" at bounding box center [1423, 191] width 232 height 17
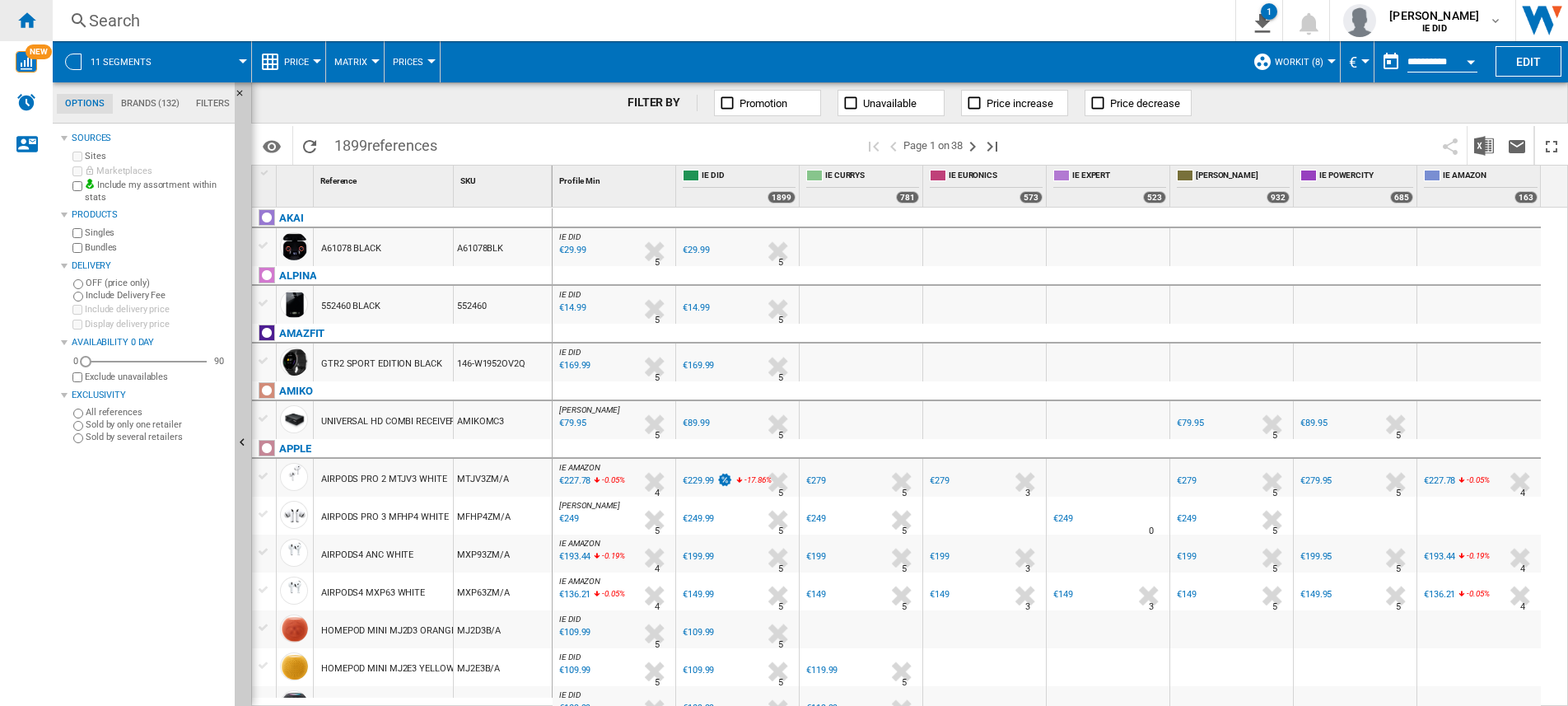
click at [34, 17] on ng-md-icon "Home" at bounding box center [26, 19] width 20 height 20
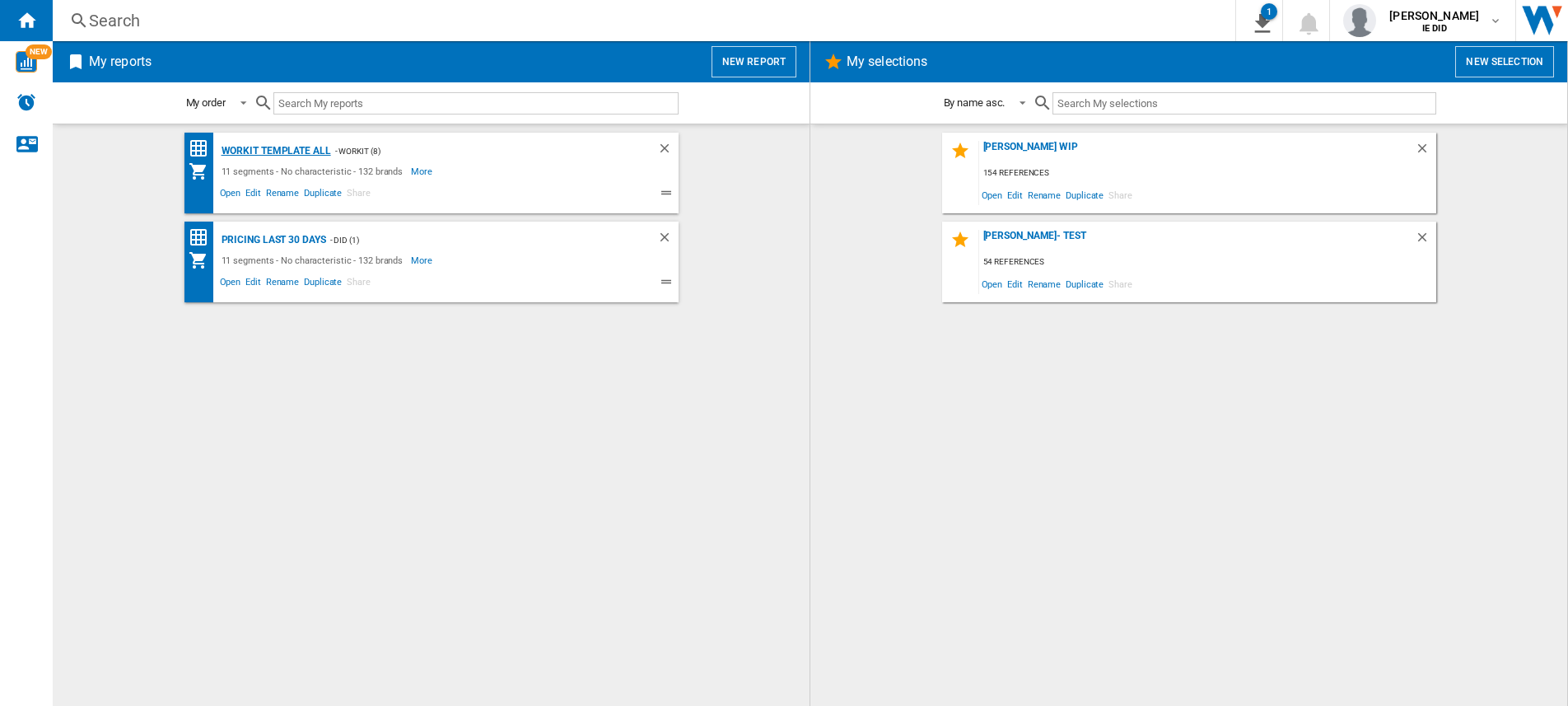
click at [280, 153] on div "Workit Template All" at bounding box center [274, 152] width 113 height 21
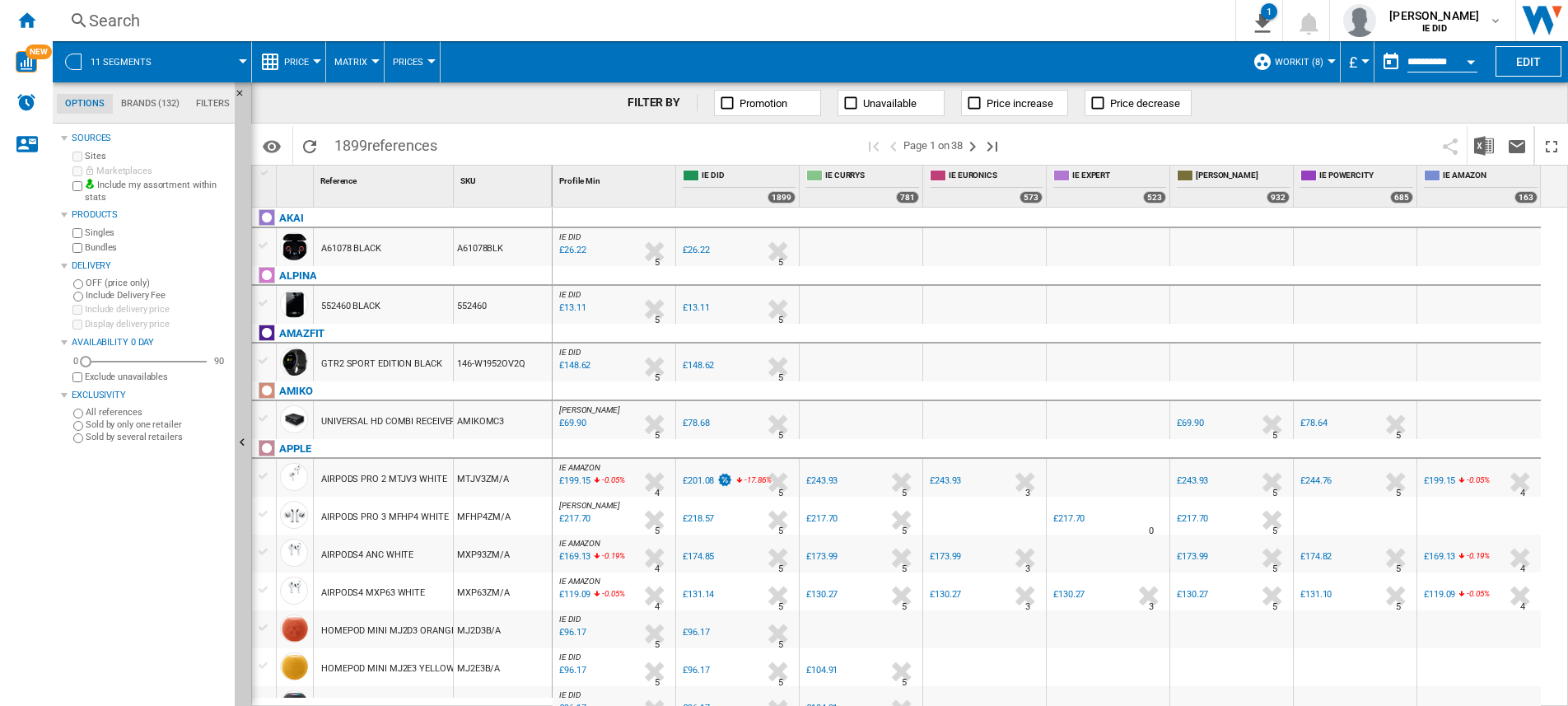
click at [1355, 70] on button "£" at bounding box center [1357, 61] width 17 height 41
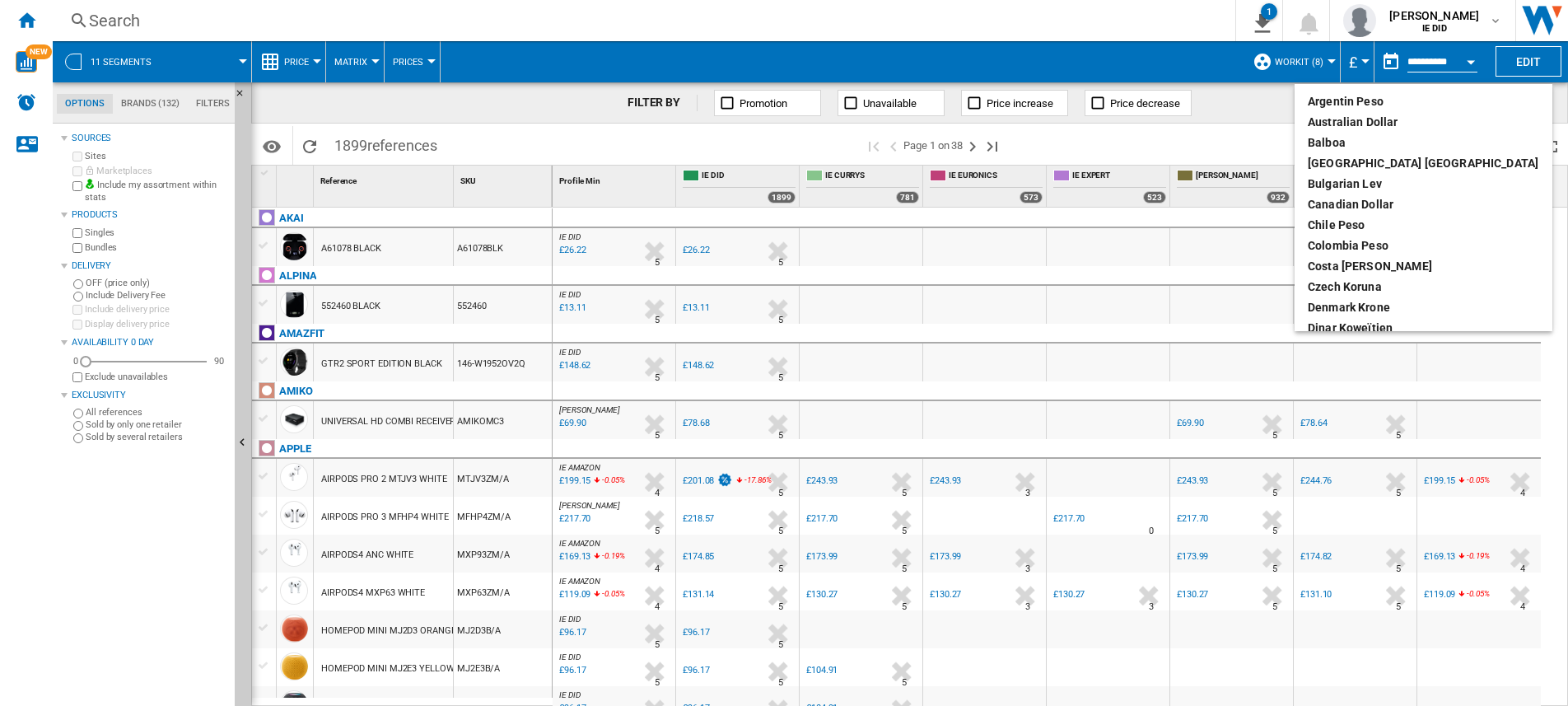
scroll to position [119, 0]
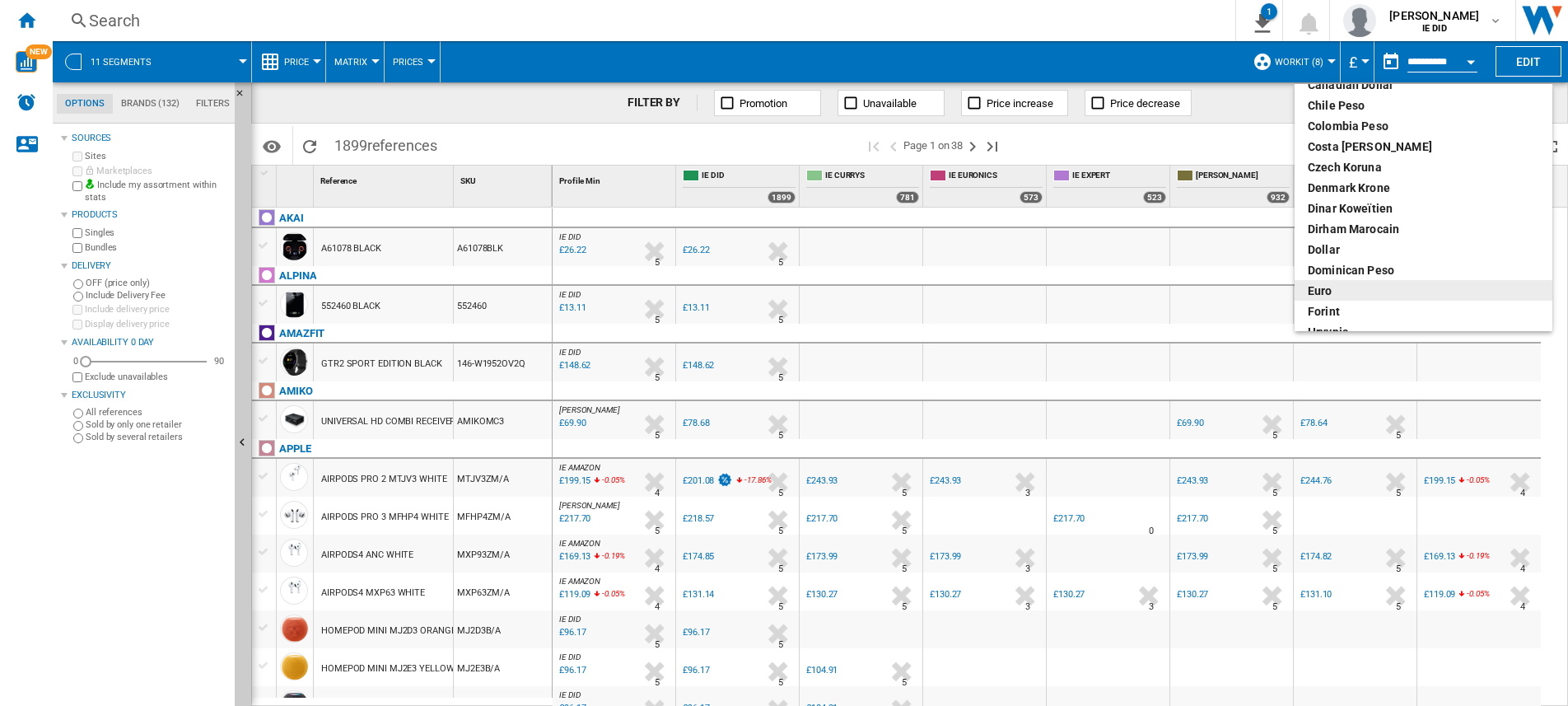
click at [1321, 295] on div "euro" at bounding box center [1423, 290] width 232 height 17
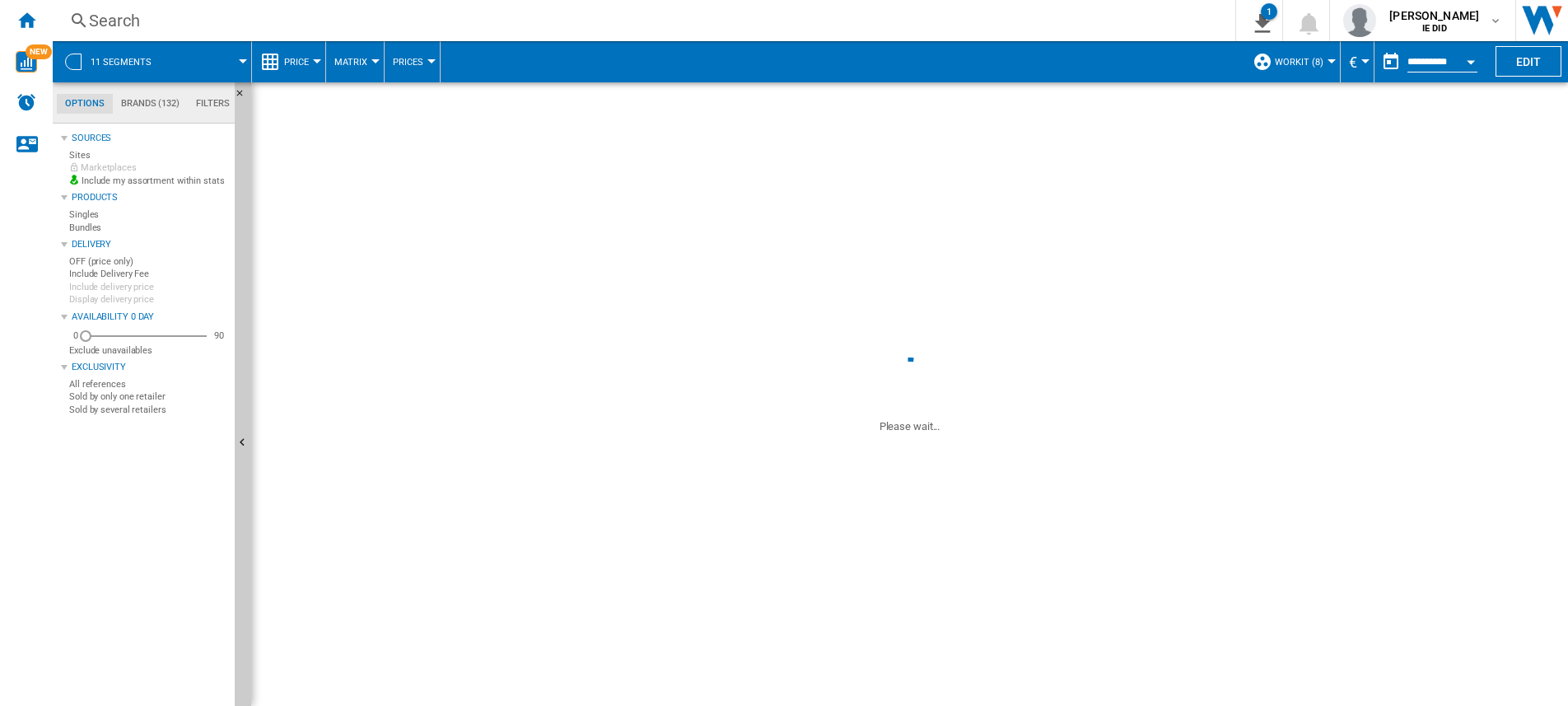
scroll to position [115, 0]
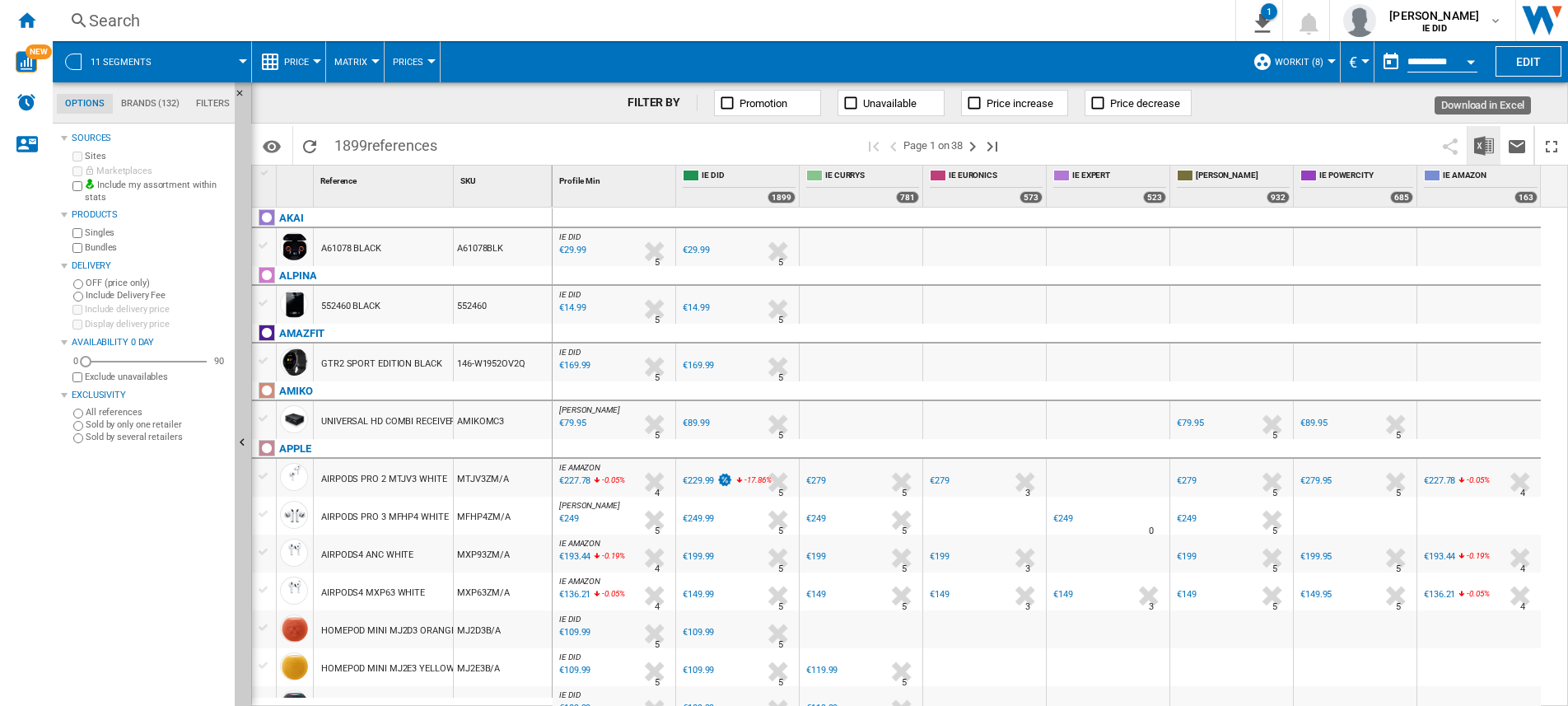
click at [1475, 140] on img "Download in Excel" at bounding box center [1484, 146] width 20 height 20
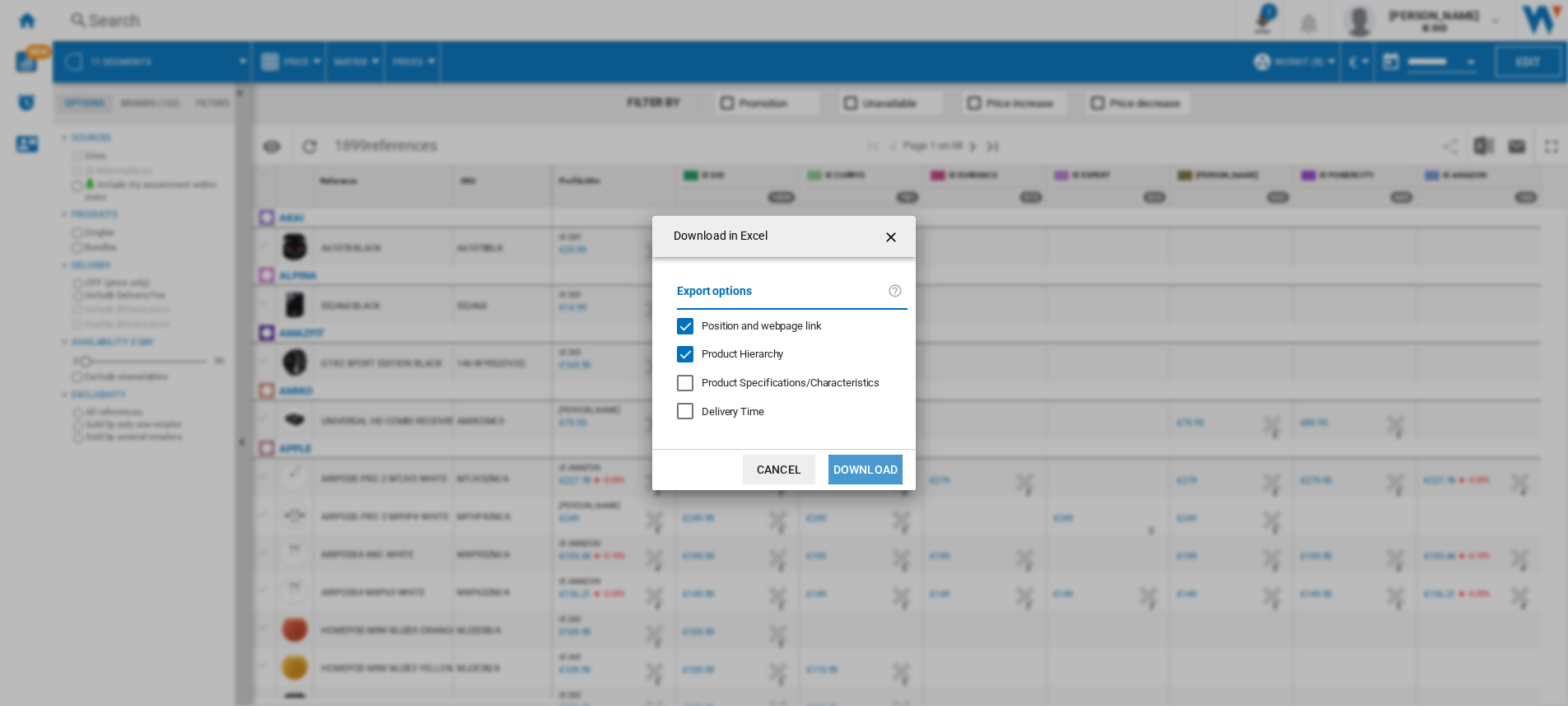
click at [856, 469] on button "Download" at bounding box center [865, 470] width 74 height 30
